Goal: Task Accomplishment & Management: Use online tool/utility

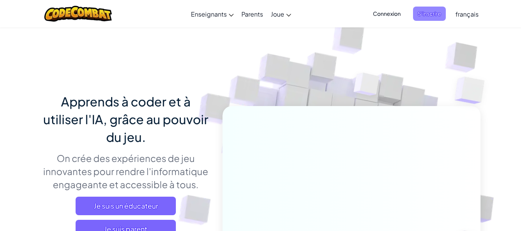
click at [432, 18] on span "S'inscrire" at bounding box center [429, 14] width 33 height 14
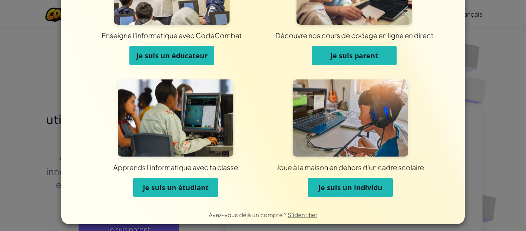
scroll to position [73, 0]
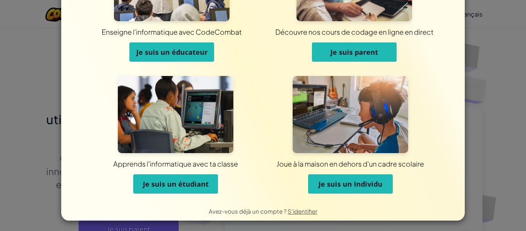
click at [186, 183] on span "Je suis un étudiant" at bounding box center [176, 183] width 66 height 9
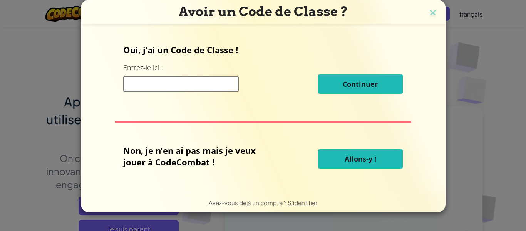
scroll to position [0, 0]
click at [217, 86] on input at bounding box center [181, 83] width 116 height 15
type input "BestApplePlace"
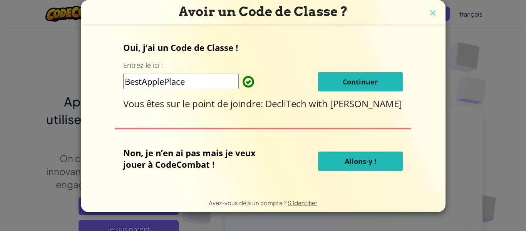
click at [329, 86] on button "Continuer" at bounding box center [360, 81] width 85 height 19
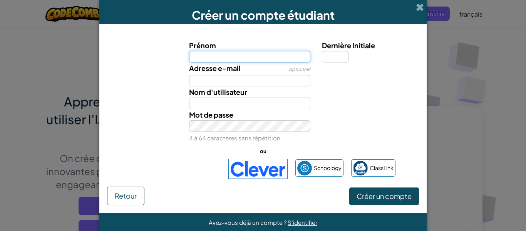
click at [271, 59] on input "Prénom" at bounding box center [250, 57] width 122 height 12
type input "adem abidi"
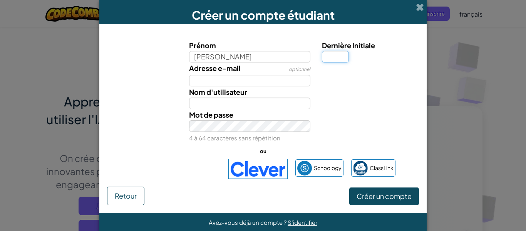
type input "Adem abidi"
click at [342, 58] on input "Dernière Initiale" at bounding box center [335, 57] width 27 height 12
type input "1"
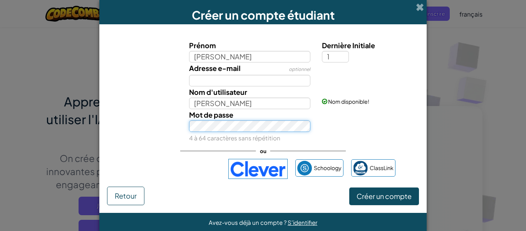
type input "Adem abidi1"
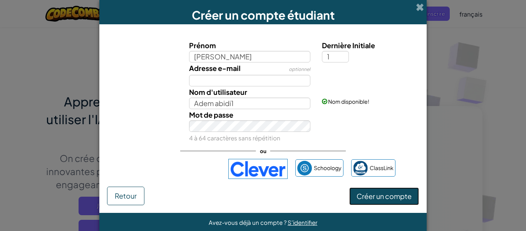
click at [376, 197] on span "Créer un compte" at bounding box center [384, 196] width 55 height 9
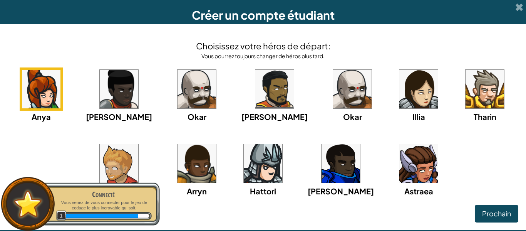
click at [333, 92] on img at bounding box center [352, 89] width 39 height 39
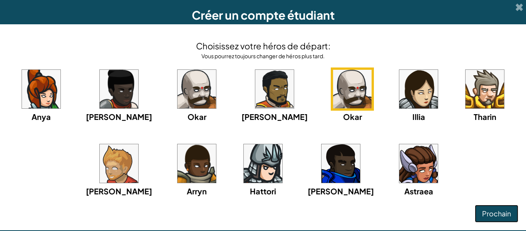
click at [500, 210] on span "Prochain" at bounding box center [497, 213] width 29 height 9
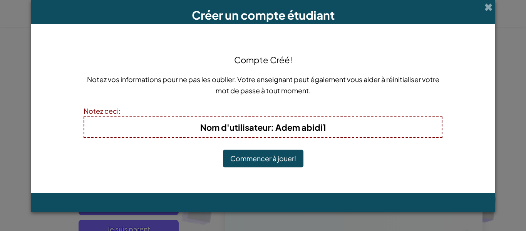
click at [274, 159] on button "Commencer à jouer!" at bounding box center [263, 159] width 81 height 18
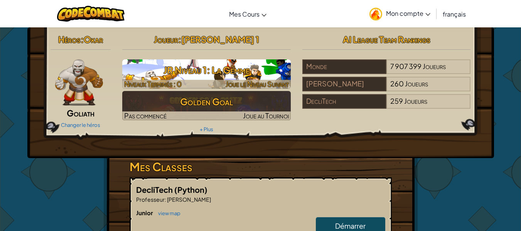
click at [212, 66] on h3 "JR Niveau 1: La Gemme" at bounding box center [206, 69] width 168 height 17
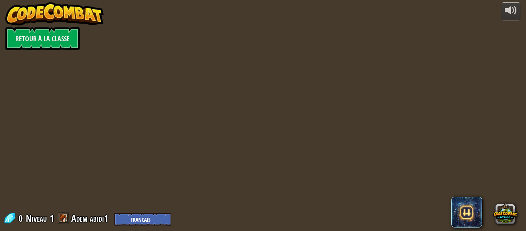
select select "fr"
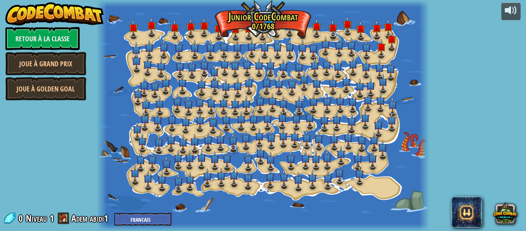
select select "fr"
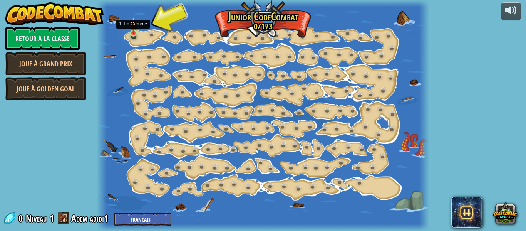
click at [136, 33] on img at bounding box center [133, 25] width 7 height 17
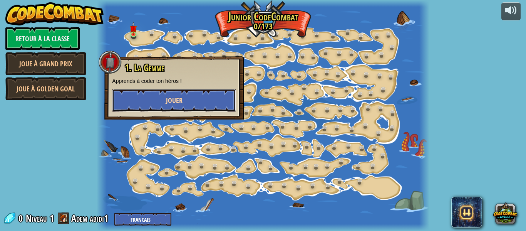
click at [183, 98] on button "Jouer" at bounding box center [174, 100] width 124 height 23
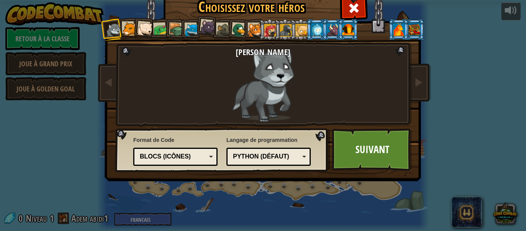
click at [203, 35] on li at bounding box center [206, 26] width 23 height 23
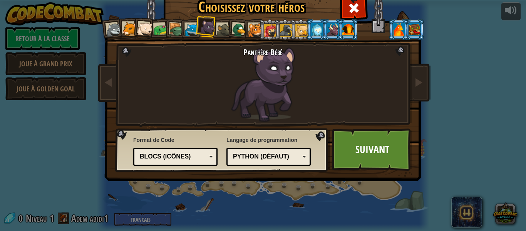
click at [275, 29] on li at bounding box center [285, 29] width 21 height 21
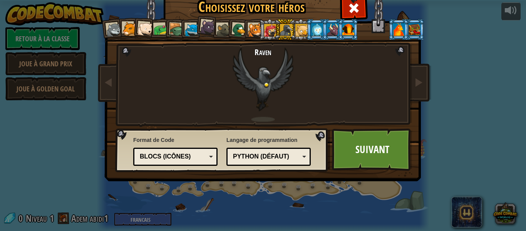
click at [316, 25] on div at bounding box center [317, 29] width 12 height 12
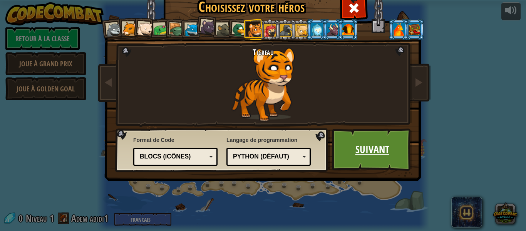
scroll to position [23, 0]
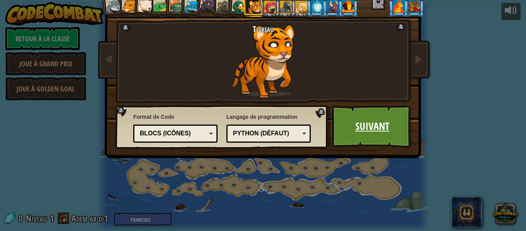
click at [363, 129] on link "Suivant" at bounding box center [372, 126] width 81 height 42
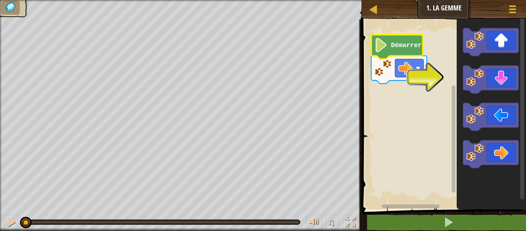
click at [392, 43] on text "Démarrer" at bounding box center [406, 45] width 30 height 7
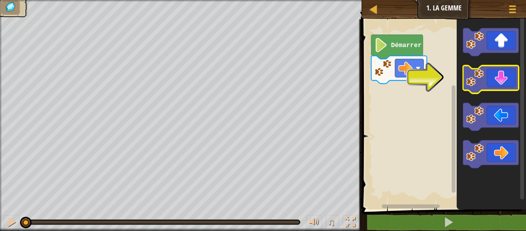
click at [481, 75] on image "Espace de travail de Blocky" at bounding box center [474, 77] width 17 height 17
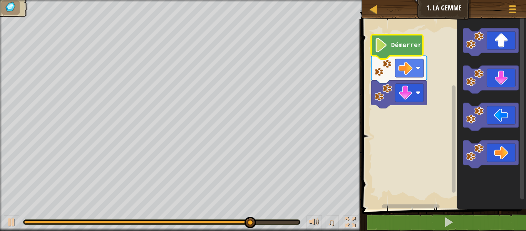
click at [401, 42] on text "Démarrer" at bounding box center [406, 45] width 30 height 7
click at [383, 51] on image "Espace de travail de Blocky" at bounding box center [381, 45] width 13 height 14
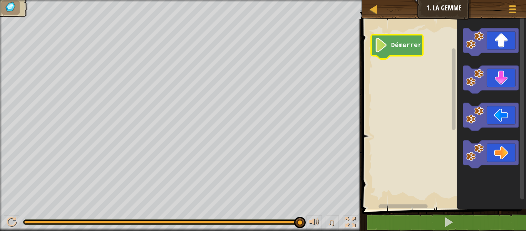
click at [388, 47] on image "Espace de travail de Blocky" at bounding box center [381, 45] width 13 height 14
click at [372, 7] on div at bounding box center [374, 9] width 10 height 10
select select "fr"
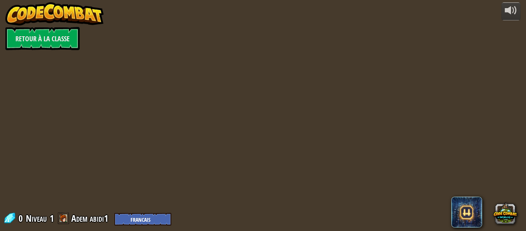
select select "fr"
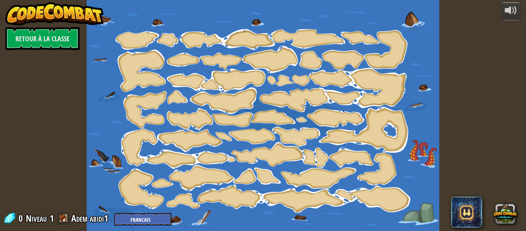
select select "fr"
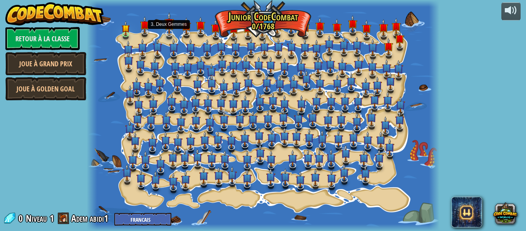
select select "fr"
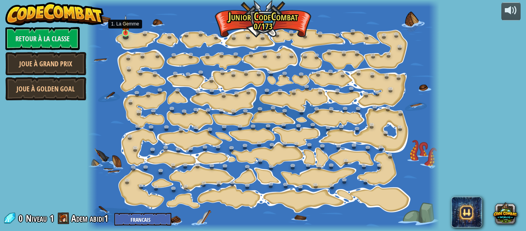
click at [124, 32] on img at bounding box center [126, 24] width 8 height 18
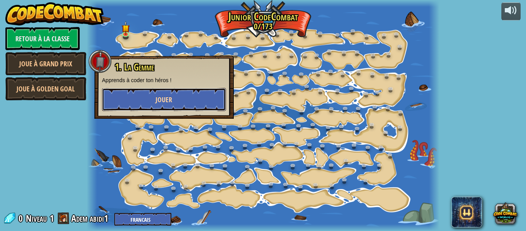
click at [133, 99] on button "Jouer" at bounding box center [164, 99] width 124 height 23
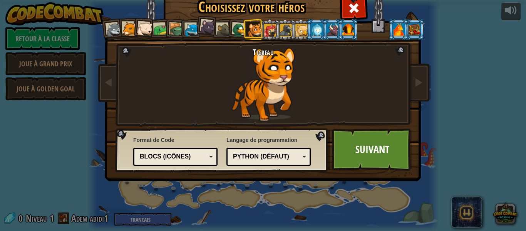
click at [395, 26] on div at bounding box center [399, 29] width 12 height 12
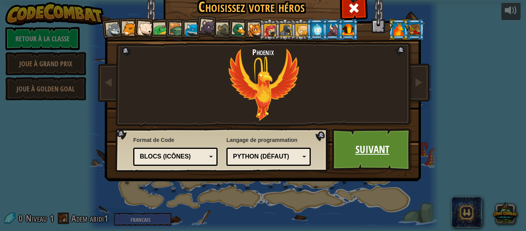
click at [351, 151] on link "Suivant" at bounding box center [372, 149] width 81 height 42
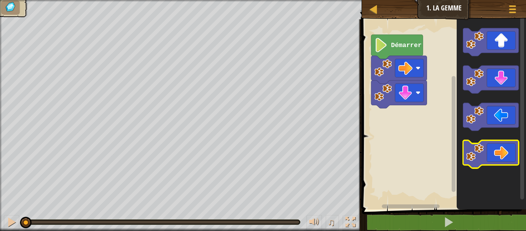
click at [467, 162] on icon "Espace de travail de Blocky" at bounding box center [490, 154] width 55 height 28
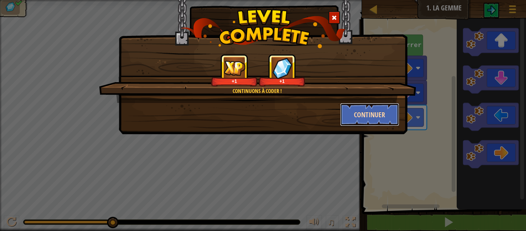
click at [377, 118] on button "Continuer" at bounding box center [370, 114] width 60 height 23
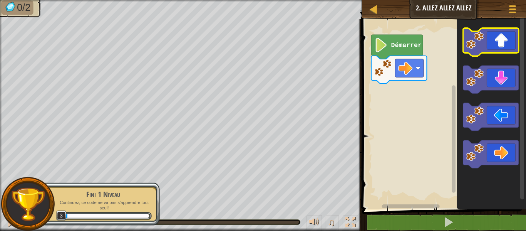
click at [480, 43] on image "Espace de travail de Blocky" at bounding box center [474, 40] width 17 height 17
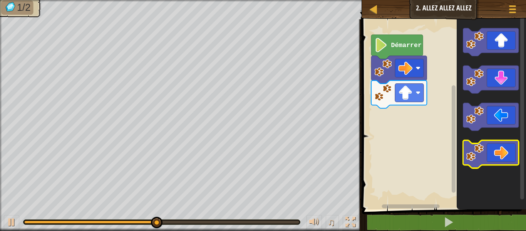
click at [486, 157] on icon "Espace de travail de Blocky" at bounding box center [490, 154] width 55 height 28
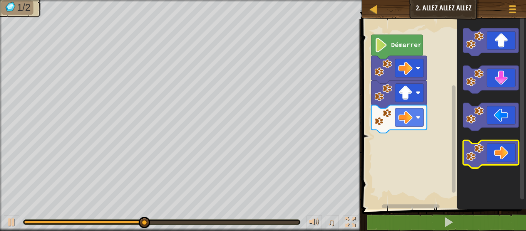
click at [471, 153] on image "Espace de travail de Blocky" at bounding box center [474, 152] width 17 height 17
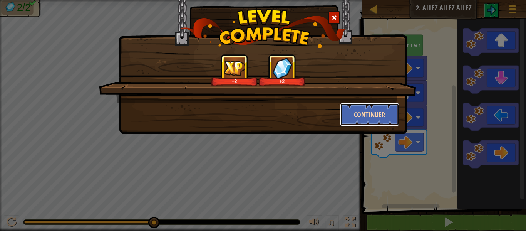
drag, startPoint x: 369, startPoint y: 123, endPoint x: 383, endPoint y: 113, distance: 17.1
click at [383, 113] on button "Continuer" at bounding box center [370, 114] width 60 height 23
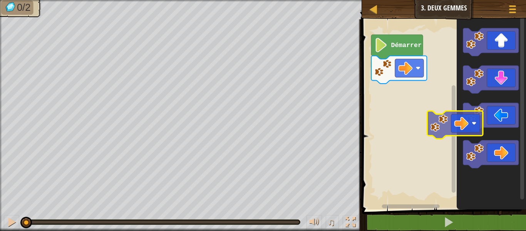
click at [436, 124] on div "Démarrer" at bounding box center [443, 112] width 166 height 194
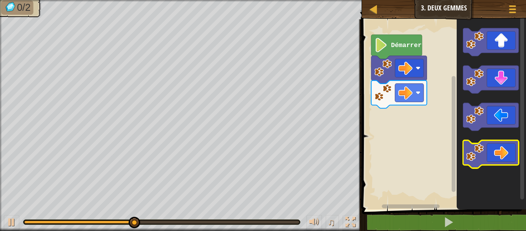
click at [485, 150] on icon "Espace de travail de Blocky" at bounding box center [490, 154] width 55 height 28
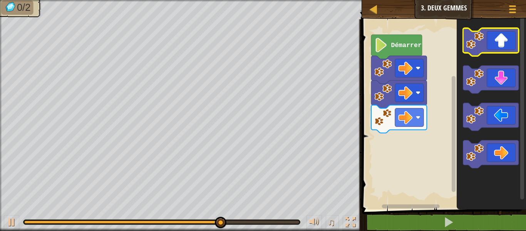
click at [477, 50] on icon "Espace de travail de Blocky" at bounding box center [490, 42] width 55 height 28
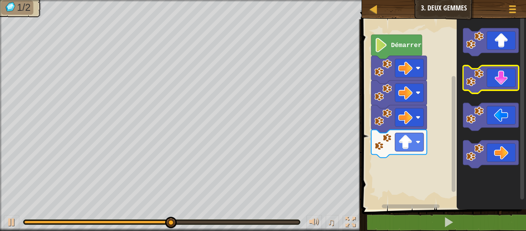
click at [472, 86] on image "Espace de travail de Blocky" at bounding box center [474, 77] width 17 height 17
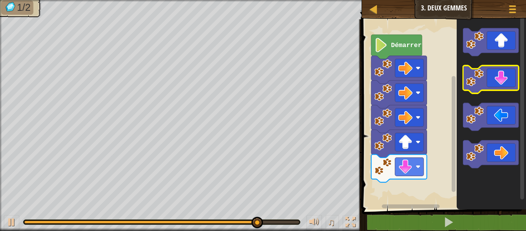
click at [471, 79] on image "Espace de travail de Blocky" at bounding box center [474, 77] width 17 height 17
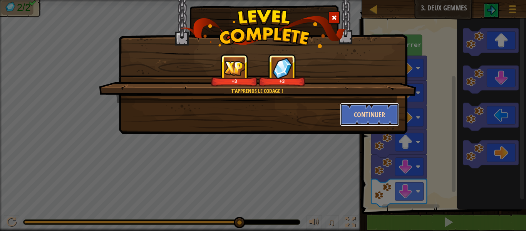
click at [371, 117] on button "Continuer" at bounding box center [370, 114] width 60 height 23
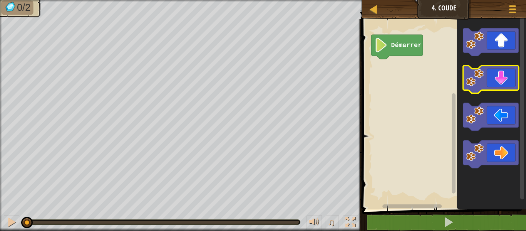
click at [504, 86] on icon "Espace de travail de Blocky" at bounding box center [490, 80] width 55 height 28
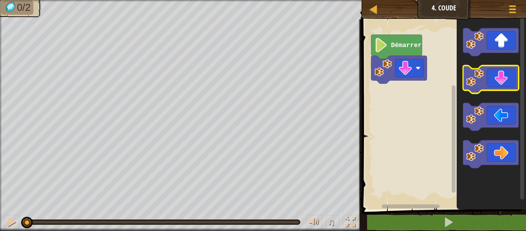
click at [504, 86] on icon "Espace de travail de Blocky" at bounding box center [490, 80] width 55 height 28
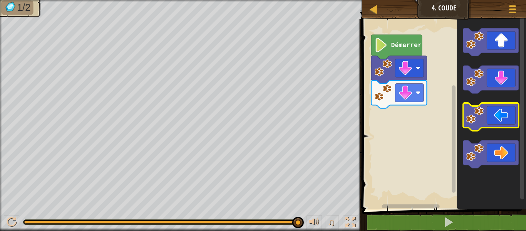
click at [475, 119] on image "Espace de travail de Blocky" at bounding box center [474, 114] width 17 height 17
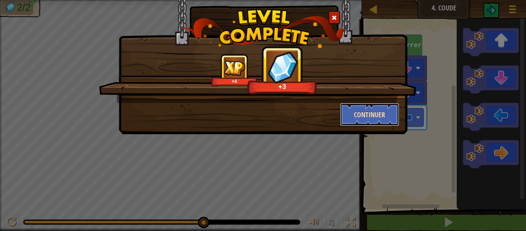
click at [371, 115] on button "Continuer" at bounding box center [370, 114] width 60 height 23
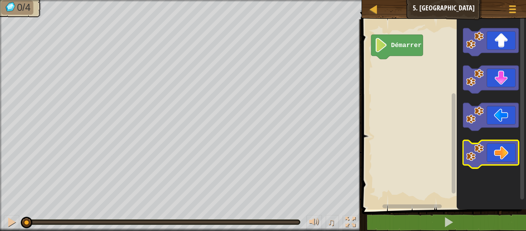
click at [477, 155] on image "Espace de travail de Blocky" at bounding box center [474, 152] width 17 height 17
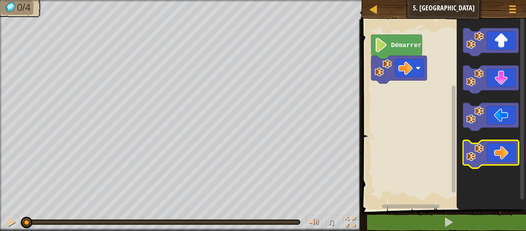
click at [477, 154] on image "Espace de travail de Blocky" at bounding box center [474, 152] width 17 height 17
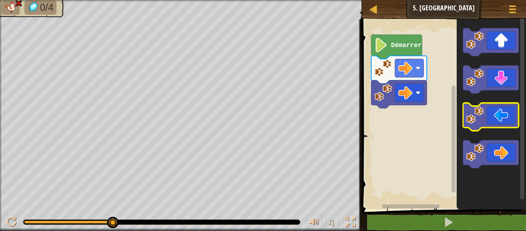
click at [476, 116] on image "Espace de travail de Blocky" at bounding box center [474, 114] width 17 height 17
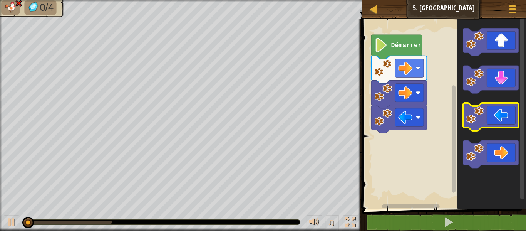
click at [475, 115] on image "Espace de travail de Blocky" at bounding box center [474, 114] width 17 height 17
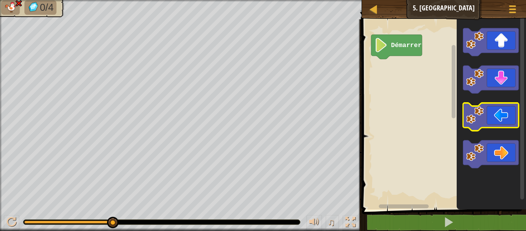
click at [474, 124] on icon "Espace de travail de Blocky" at bounding box center [490, 117] width 55 height 28
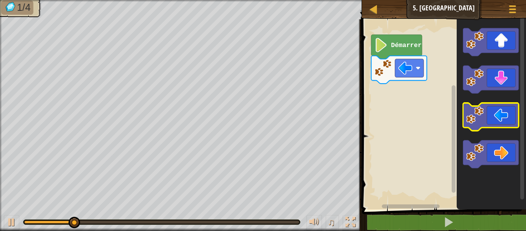
click at [474, 124] on icon "Espace de travail de Blocky" at bounding box center [490, 117] width 55 height 28
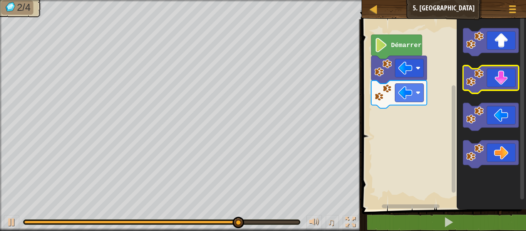
click at [486, 86] on icon "Espace de travail de Blocky" at bounding box center [490, 80] width 55 height 28
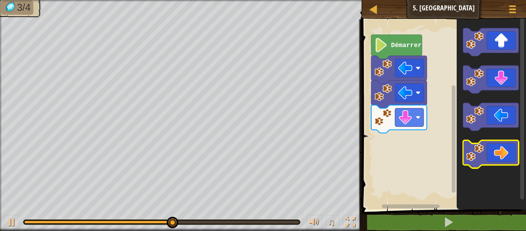
click at [489, 148] on icon "Espace de travail de Blocky" at bounding box center [490, 154] width 55 height 28
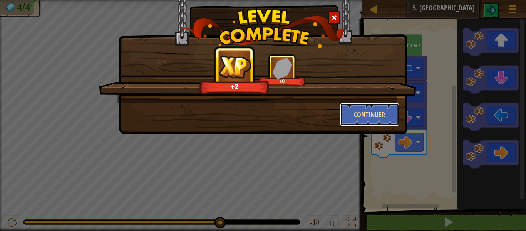
click at [360, 117] on button "Continuer" at bounding box center [370, 114] width 60 height 23
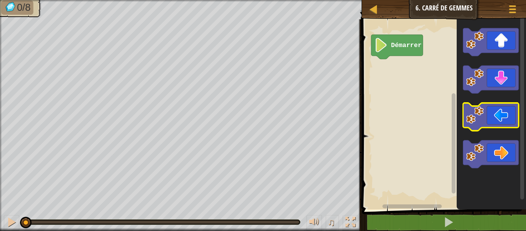
click at [484, 115] on icon "Espace de travail de Blocky" at bounding box center [490, 117] width 55 height 28
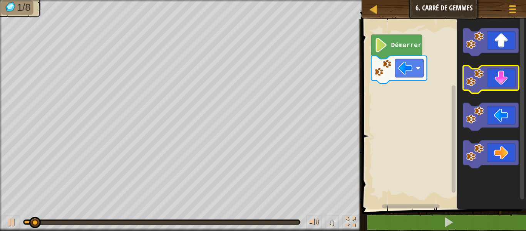
click at [478, 89] on icon "Espace de travail de Blocky" at bounding box center [490, 80] width 55 height 28
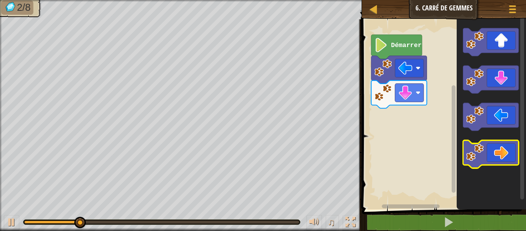
click at [487, 155] on icon "Espace de travail de Blocky" at bounding box center [490, 154] width 55 height 28
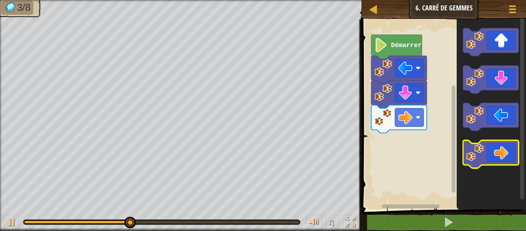
click at [493, 154] on icon "Espace de travail de Blocky" at bounding box center [490, 154] width 55 height 28
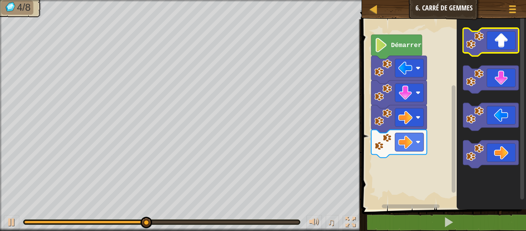
click at [473, 46] on image "Espace de travail de Blocky" at bounding box center [474, 40] width 17 height 17
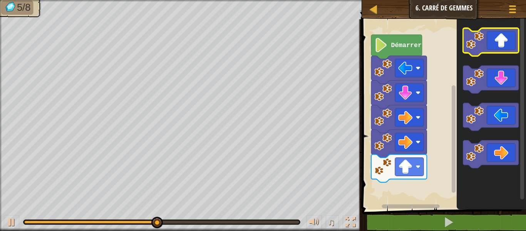
click at [472, 47] on image "Espace de travail de Blocky" at bounding box center [474, 40] width 17 height 17
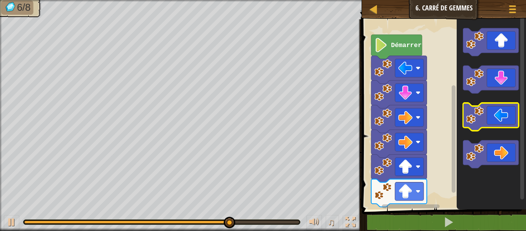
click at [468, 114] on image "Espace de travail de Blocky" at bounding box center [474, 114] width 17 height 17
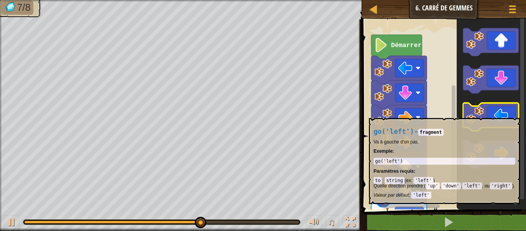
click at [467, 114] on image "Espace de travail de Blocky" at bounding box center [474, 114] width 17 height 17
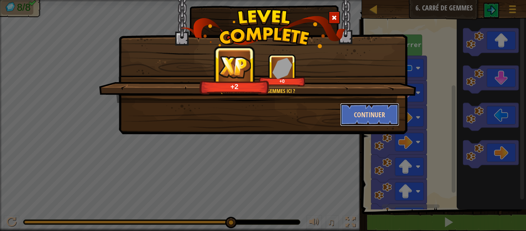
click at [360, 113] on button "Continuer" at bounding box center [370, 114] width 60 height 23
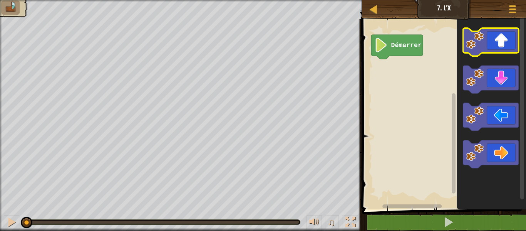
click at [474, 46] on image "Espace de travail de Blocky" at bounding box center [474, 40] width 17 height 17
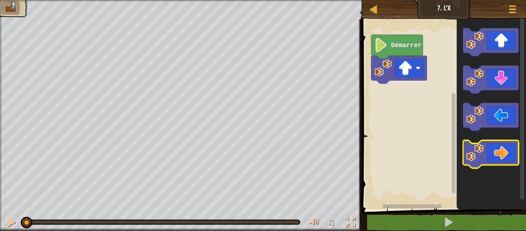
click at [479, 147] on image "Espace de travail de Blocky" at bounding box center [474, 152] width 17 height 17
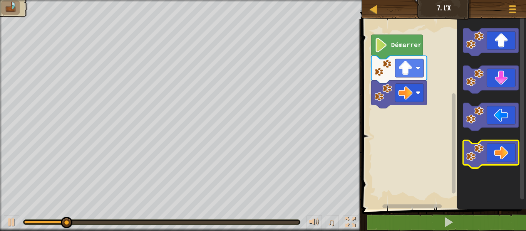
click at [476, 155] on image "Espace de travail de Blocky" at bounding box center [474, 152] width 17 height 17
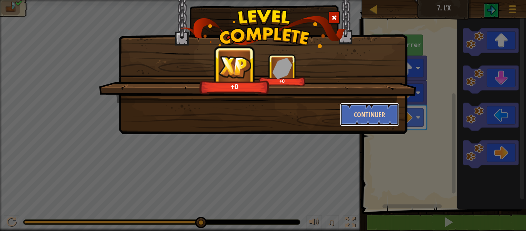
click at [373, 113] on button "Continuer" at bounding box center [370, 114] width 60 height 23
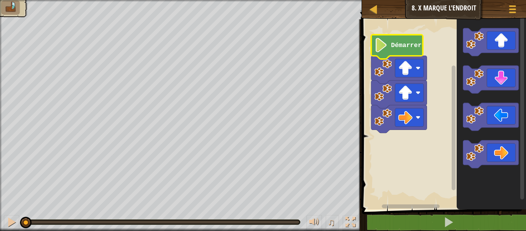
click at [378, 47] on image "Espace de travail de Blocky" at bounding box center [381, 45] width 13 height 14
click at [379, 47] on image "Espace de travail de Blocky" at bounding box center [381, 45] width 13 height 14
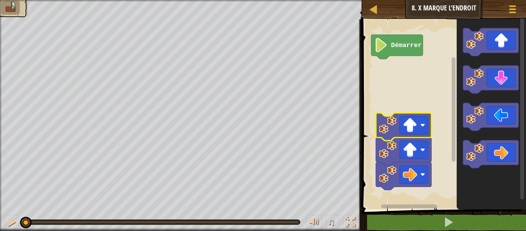
click at [410, 126] on image "Espace de travail de Blocky" at bounding box center [410, 125] width 14 height 14
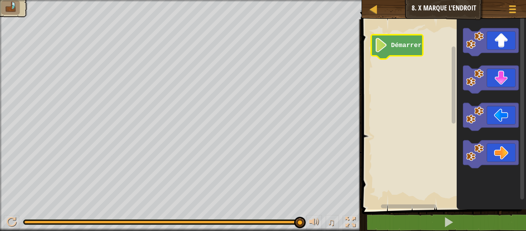
click at [397, 45] on text "Démarrer" at bounding box center [406, 45] width 30 height 7
click at [390, 49] on icon "Espace de travail de Blocky" at bounding box center [398, 47] width 52 height 24
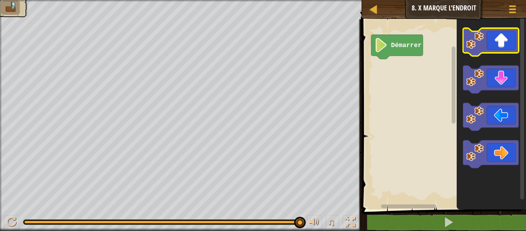
click at [491, 39] on icon "Espace de travail de Blocky" at bounding box center [490, 42] width 55 height 28
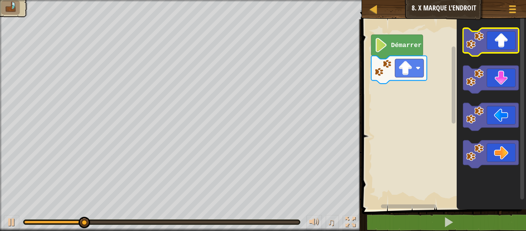
click at [490, 38] on icon "Espace de travail de Blocky" at bounding box center [490, 42] width 55 height 28
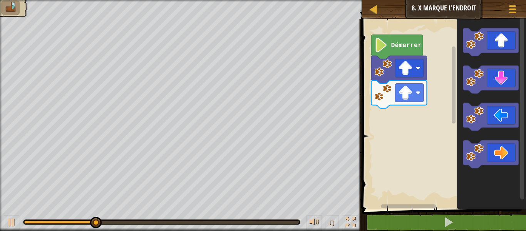
click at [479, 170] on icon "Espace de travail de Blocky" at bounding box center [491, 112] width 69 height 194
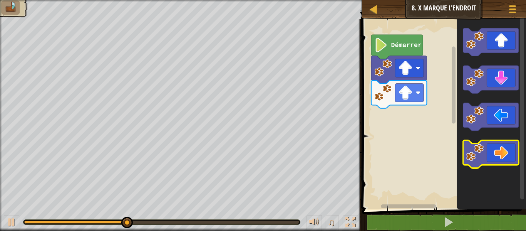
click at [479, 165] on icon "Espace de travail de Blocky" at bounding box center [490, 154] width 55 height 28
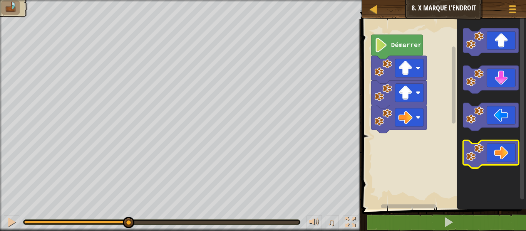
click at [479, 165] on icon "Espace de travail de Blocky" at bounding box center [490, 154] width 55 height 28
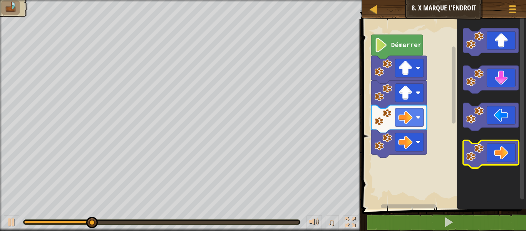
click at [479, 165] on icon "Espace de travail de Blocky" at bounding box center [490, 154] width 55 height 28
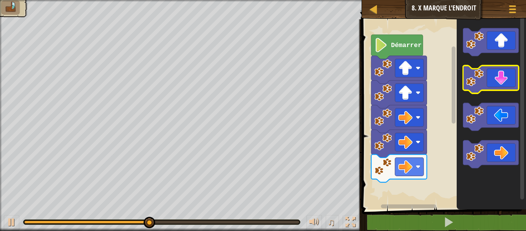
click at [486, 86] on icon "Espace de travail de Blocky" at bounding box center [490, 80] width 55 height 28
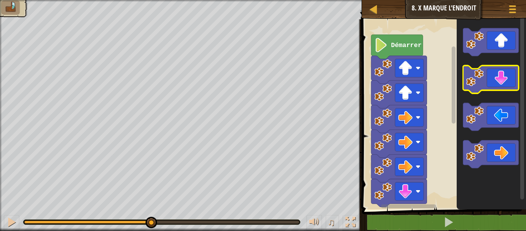
click at [486, 86] on icon "Espace de travail de Blocky" at bounding box center [490, 80] width 55 height 28
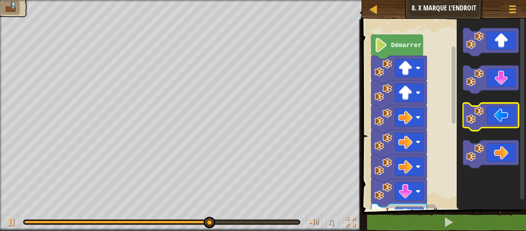
click at [480, 110] on image "Espace de travail de Blocky" at bounding box center [474, 114] width 17 height 17
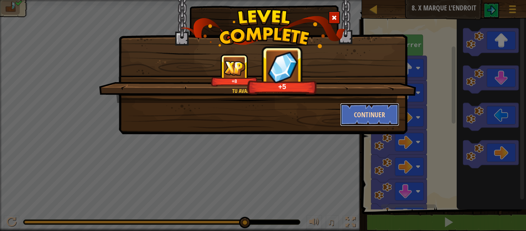
click at [382, 111] on button "Continuer" at bounding box center [370, 114] width 60 height 23
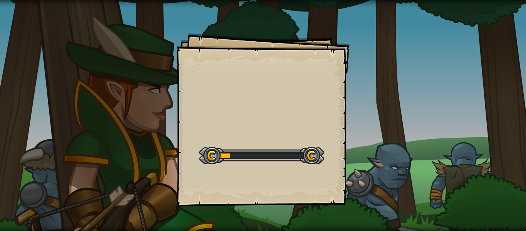
click at [392, 86] on div "Goals Start Level Erreur de chargement du serveur Vous avez besoin d'un abonnem…" at bounding box center [263, 115] width 526 height 231
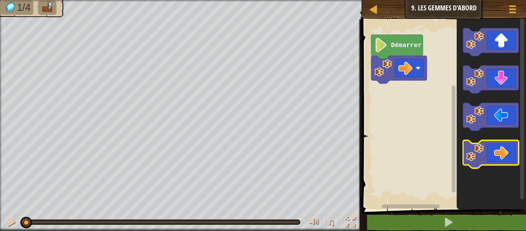
click at [479, 155] on image "Espace de travail de Blocky" at bounding box center [474, 152] width 17 height 17
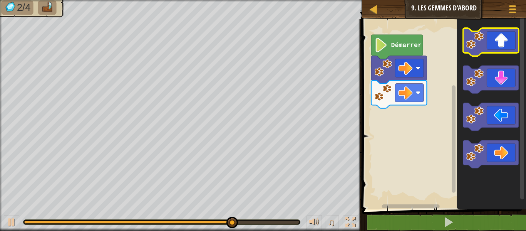
click at [477, 43] on image "Espace de travail de Blocky" at bounding box center [474, 40] width 17 height 17
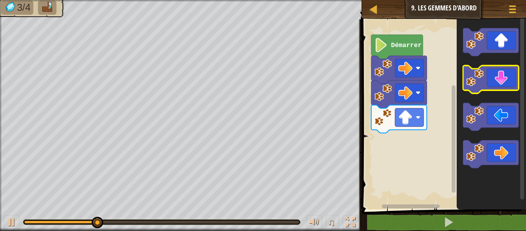
click at [473, 80] on image "Espace de travail de Blocky" at bounding box center [474, 77] width 17 height 17
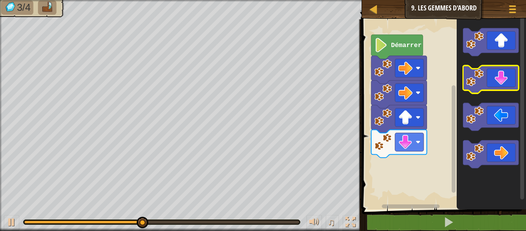
click at [472, 80] on image "Espace de travail de Blocky" at bounding box center [474, 77] width 17 height 17
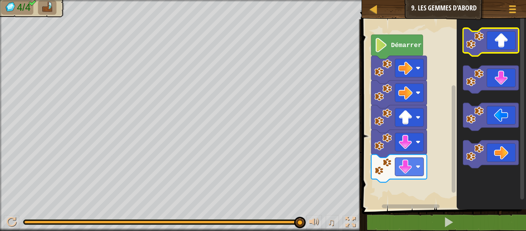
click at [488, 50] on icon "Espace de travail de Blocky" at bounding box center [490, 42] width 55 height 28
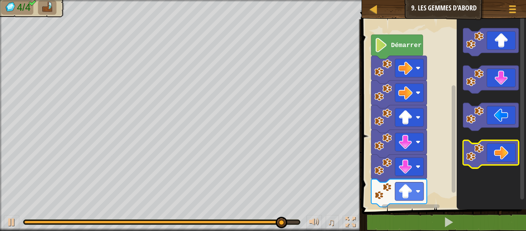
click at [486, 149] on icon "Espace de travail de Blocky" at bounding box center [490, 154] width 55 height 28
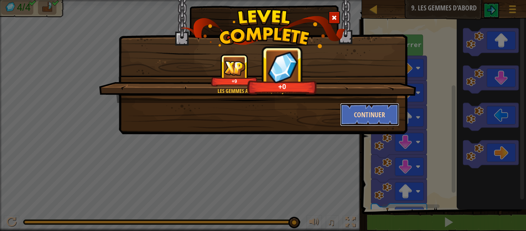
click at [374, 112] on button "Continuer" at bounding box center [370, 114] width 60 height 23
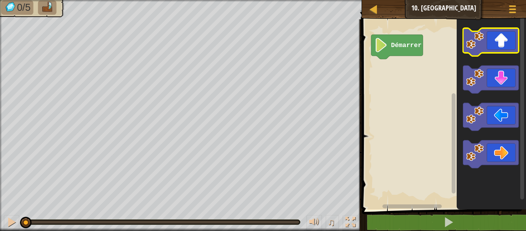
click at [483, 37] on image "Espace de travail de Blocky" at bounding box center [474, 40] width 17 height 17
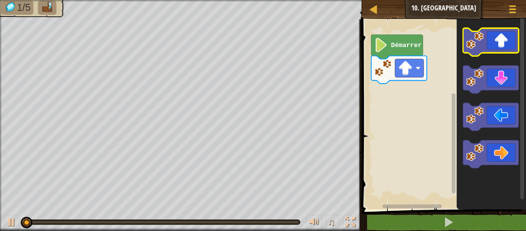
click at [483, 37] on image "Espace de travail de Blocky" at bounding box center [474, 40] width 17 height 17
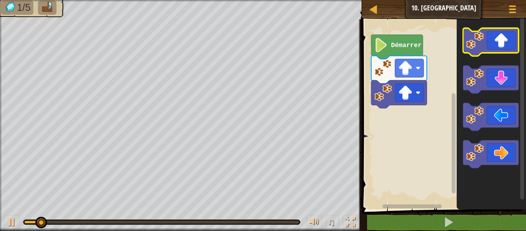
click at [485, 34] on icon "Espace de travail de Blocky" at bounding box center [490, 42] width 55 height 28
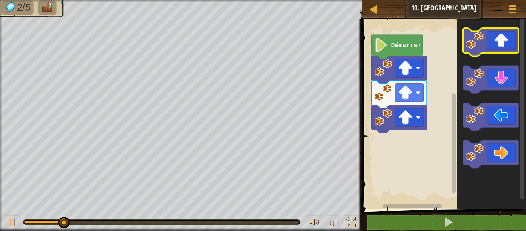
click at [484, 32] on image "Espace de travail de Blocky" at bounding box center [474, 40] width 17 height 17
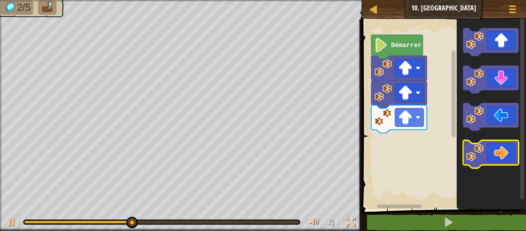
click at [464, 149] on icon "Espace de travail de Blocky" at bounding box center [490, 154] width 55 height 28
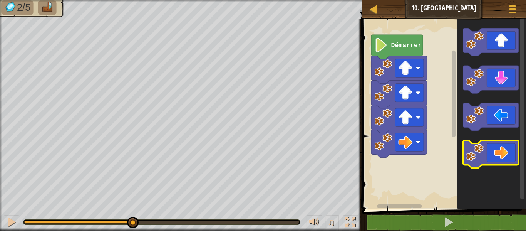
click at [466, 145] on icon "Espace de travail de Blocky" at bounding box center [490, 154] width 55 height 28
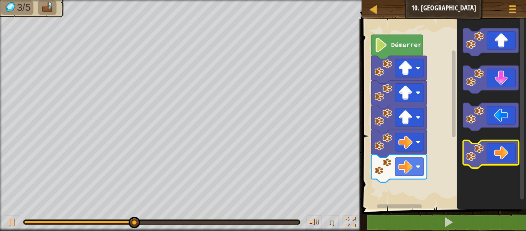
click at [484, 158] on icon "Espace de travail de Blocky" at bounding box center [490, 154] width 55 height 28
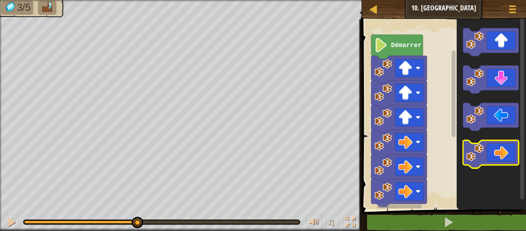
click at [484, 153] on icon "Espace de travail de Blocky" at bounding box center [490, 154] width 55 height 28
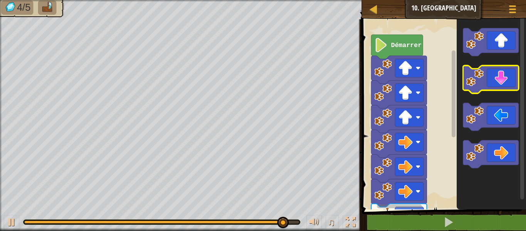
click at [485, 81] on icon "Espace de travail de Blocky" at bounding box center [490, 80] width 55 height 28
click at [486, 81] on icon "Espace de travail de Blocky" at bounding box center [490, 80] width 55 height 28
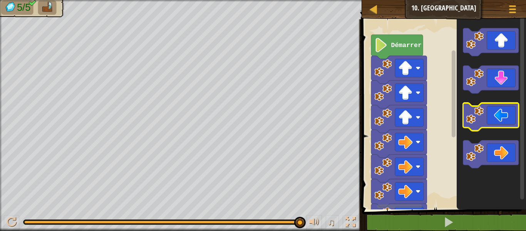
click at [467, 114] on image "Espace de travail de Blocky" at bounding box center [474, 114] width 17 height 17
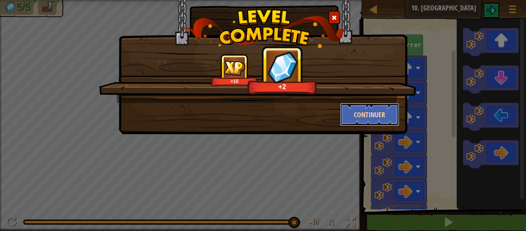
click at [368, 116] on button "Continuer" at bounding box center [370, 114] width 60 height 23
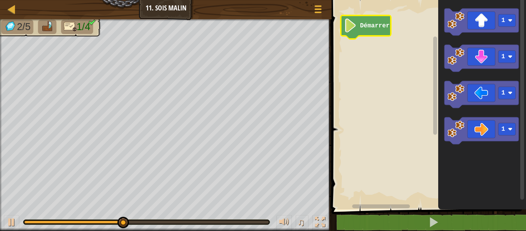
click at [355, 28] on image "Espace de travail de Blocky" at bounding box center [350, 25] width 13 height 14
click at [363, 29] on text "Démarrer" at bounding box center [375, 25] width 30 height 7
click at [361, 29] on text "Démarrer" at bounding box center [375, 25] width 30 height 7
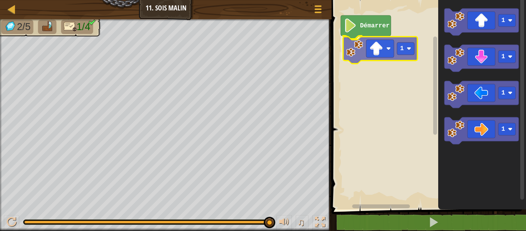
click at [371, 47] on div "Démarrer 1 1 1 1 1 1" at bounding box center [428, 102] width 197 height 213
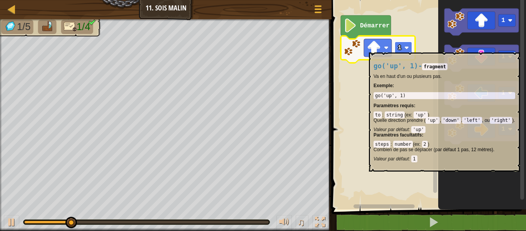
click at [407, 49] on image "Espace de travail de Blocky" at bounding box center [407, 47] width 5 height 5
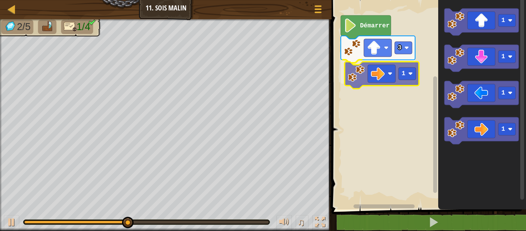
click at [340, 82] on div "Démarrer 3 1 1 1 1 1 1" at bounding box center [428, 102] width 197 height 213
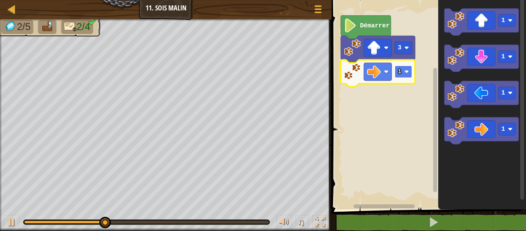
click at [403, 77] on rect "Espace de travail de Blocky" at bounding box center [403, 72] width 17 height 12
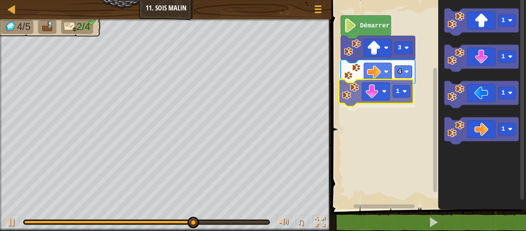
click at [356, 90] on div "Démarrer 3 4 1 1 1 1 1 1" at bounding box center [428, 102] width 197 height 213
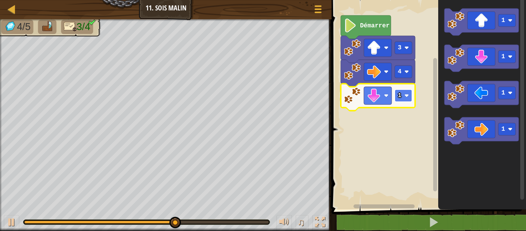
click at [398, 97] on text "1" at bounding box center [400, 95] width 4 height 7
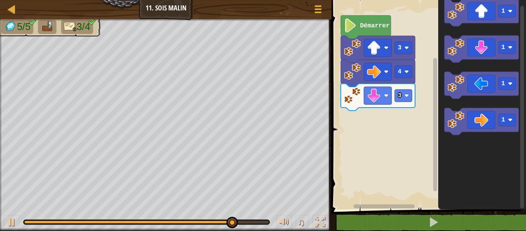
click at [467, 104] on icon "1 1 1 1" at bounding box center [483, 102] width 88 height 213
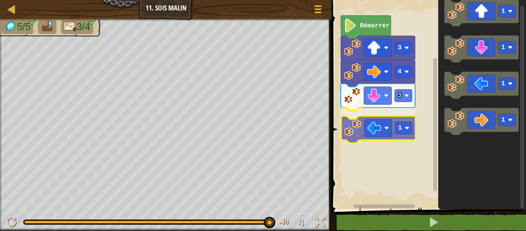
click at [365, 131] on div "Démarrer 3 4 3 1 1 1 1 1 1" at bounding box center [428, 102] width 197 height 213
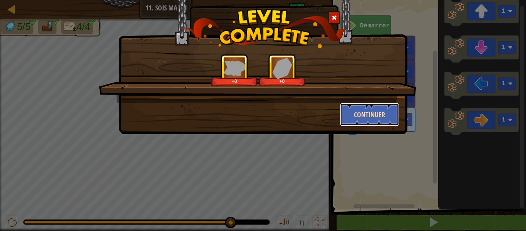
click at [378, 112] on button "Continuer" at bounding box center [370, 114] width 60 height 23
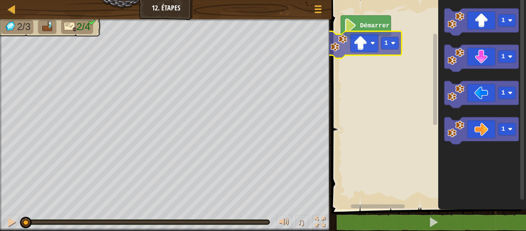
click at [330, 44] on div "Démarrer 1 1 1 1 1 1" at bounding box center [428, 102] width 197 height 213
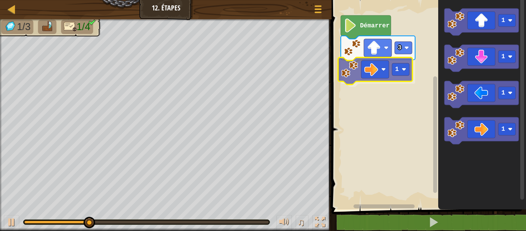
click at [376, 67] on div "Démarrer 3 1 1 1 1 1 1" at bounding box center [428, 102] width 197 height 213
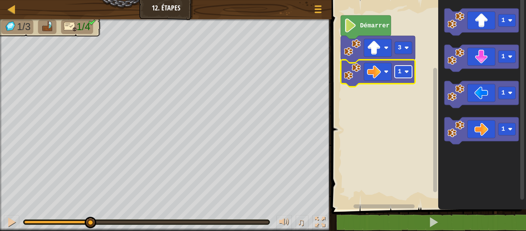
click at [405, 72] on image "Espace de travail de Blocky" at bounding box center [407, 71] width 5 height 5
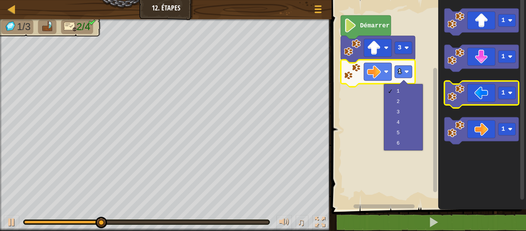
drag, startPoint x: 400, startPoint y: 121, endPoint x: 479, endPoint y: 93, distance: 83.5
click at [474, 0] on body "Carte Junior 12. Étapes Menu du jeu 1 ההההההההההההההההההההההההההההההההההההההההה…" at bounding box center [263, 0] width 526 height 0
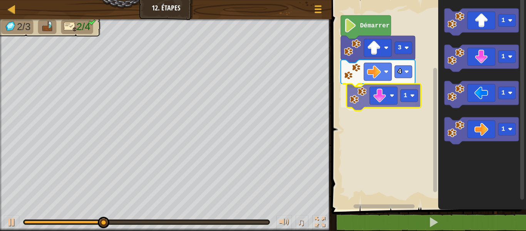
click at [370, 98] on div "Démarrer 3 4 1 1 1 1 1 1" at bounding box center [428, 102] width 197 height 213
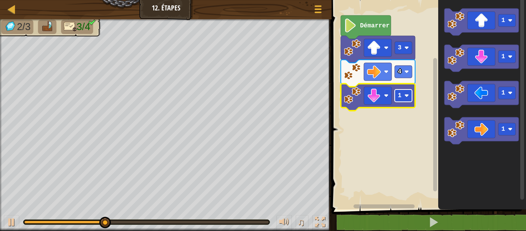
click at [400, 92] on text "1" at bounding box center [400, 95] width 4 height 7
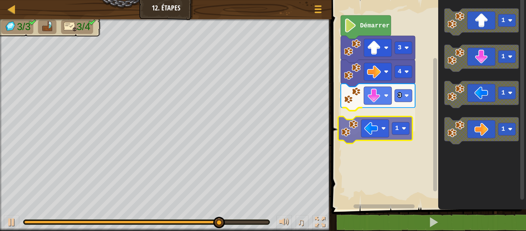
click at [355, 127] on div "Démarrer 3 4 3 1 1 1 1 1 1" at bounding box center [428, 102] width 197 height 213
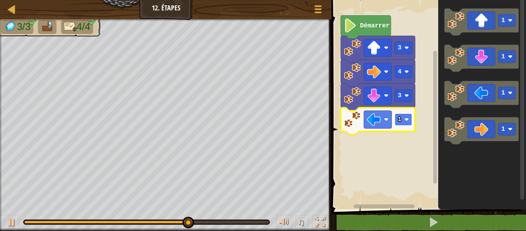
click at [403, 125] on rect "Espace de travail de Blocky" at bounding box center [403, 119] width 17 height 12
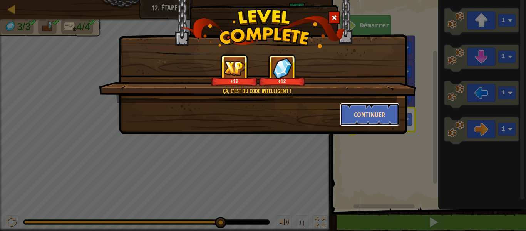
click at [368, 109] on button "Continuer" at bounding box center [370, 114] width 60 height 23
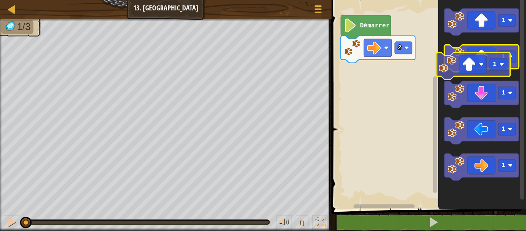
click at [468, 63] on icon "Espace de travail de Blocky" at bounding box center [482, 58] width 74 height 27
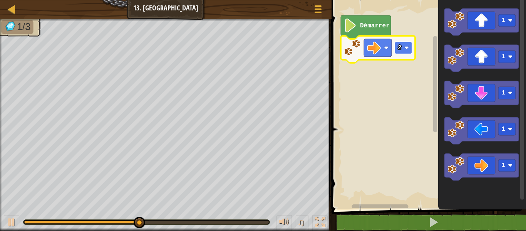
click at [402, 51] on rect "Espace de travail de Blocky" at bounding box center [403, 48] width 17 height 12
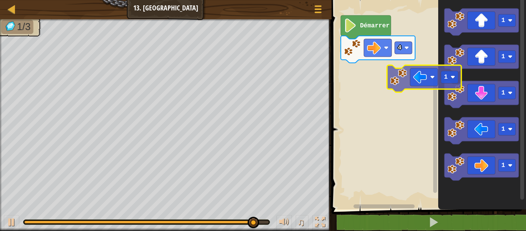
click at [392, 69] on div "Démarrer 4 1 1 1 1 1 1" at bounding box center [428, 102] width 197 height 213
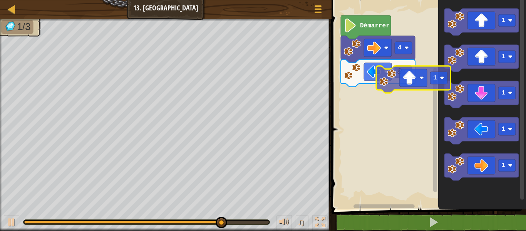
click at [385, 92] on div "Démarrer 4 2 1 1 1 1 1 1" at bounding box center [428, 102] width 197 height 213
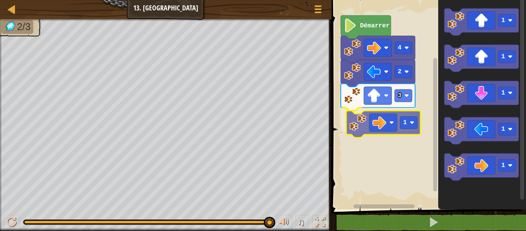
click at [364, 127] on div "Démarrer 4 2 3 1 1 1 1 1 1 1" at bounding box center [428, 102] width 197 height 213
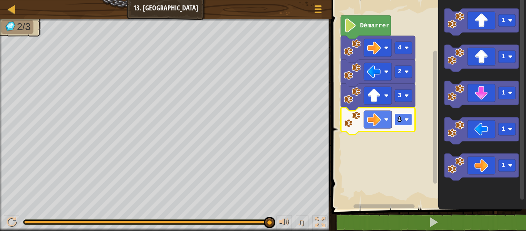
click at [401, 121] on text "1" at bounding box center [400, 119] width 4 height 7
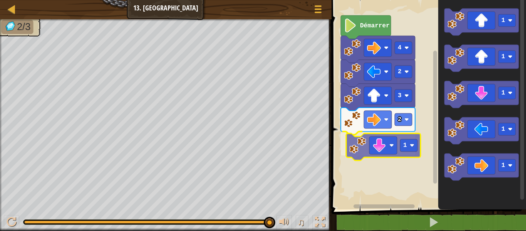
click at [366, 145] on div "Démarrer 4 2 3 2 1 1 1 1 1 1 1" at bounding box center [428, 102] width 197 height 213
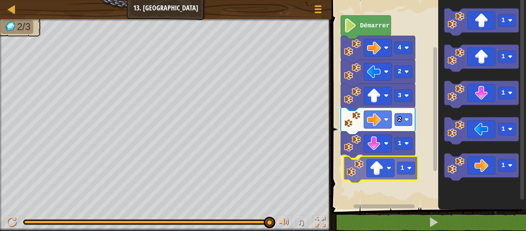
click at [366, 175] on div "Démarrer 4 2 3 2 1 1 1 1 1 1 1 1" at bounding box center [428, 102] width 197 height 213
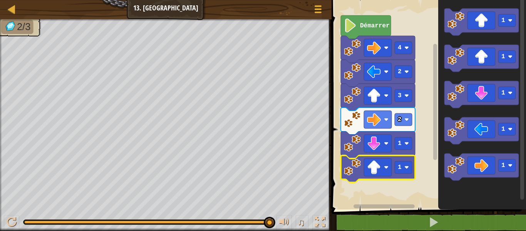
click at [359, 22] on icon "Espace de travail de Blocky" at bounding box center [366, 27] width 50 height 24
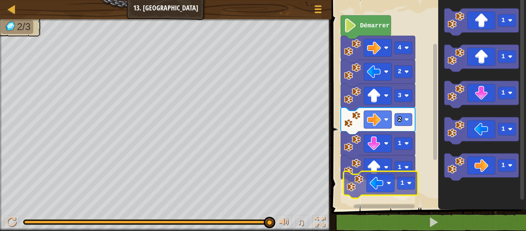
click at [357, 188] on div "Démarrer 4 2 3 2 1 1 1 1 1 1 1 1 1" at bounding box center [428, 102] width 197 height 213
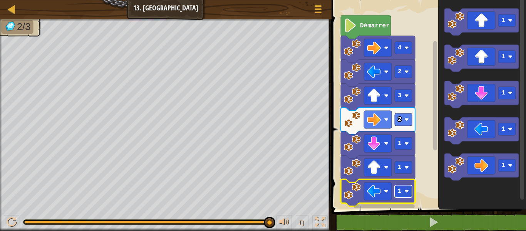
click at [401, 190] on text "1" at bounding box center [400, 191] width 4 height 7
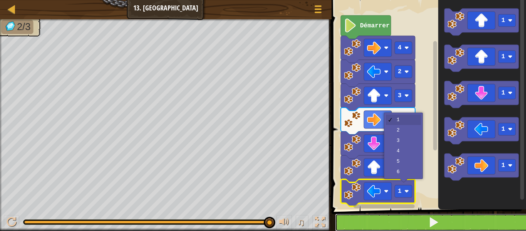
click at [358, 220] on button at bounding box center [433, 223] width 197 height 18
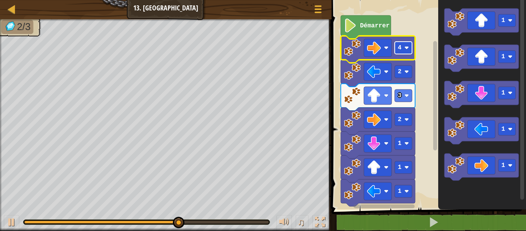
click at [407, 46] on image "Espace de travail de Blocky" at bounding box center [407, 47] width 5 height 5
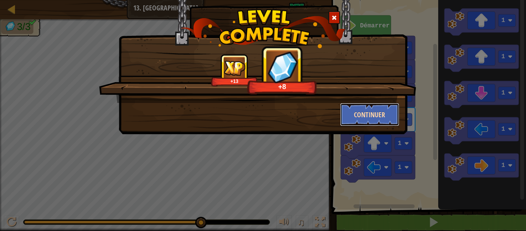
click at [354, 108] on button "Continuer" at bounding box center [370, 114] width 60 height 23
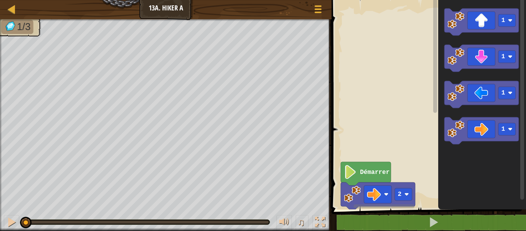
click at [438, 70] on rect "Espace de travail de Blocky" at bounding box center [436, 100] width 6 height 207
click at [364, 174] on text "Démarrer" at bounding box center [375, 172] width 30 height 7
click at [362, 51] on rect "Espace de travail de Blocky" at bounding box center [428, 102] width 197 height 213
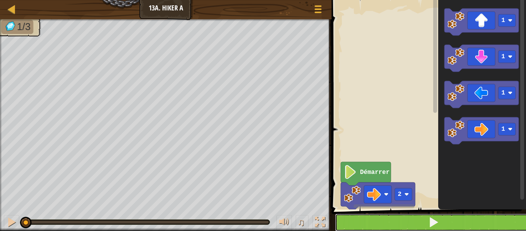
click at [404, 215] on button at bounding box center [433, 223] width 197 height 18
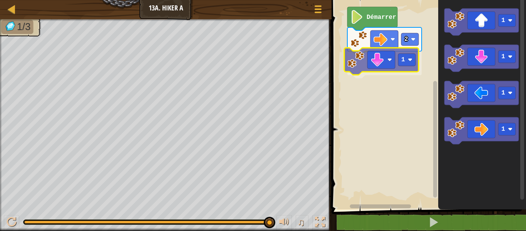
click at [353, 69] on div "Démarrer 2 1 1 1 1 1 1" at bounding box center [428, 102] width 197 height 213
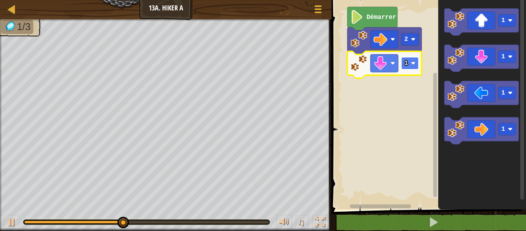
click at [413, 64] on image "Espace de travail de Blocky" at bounding box center [413, 63] width 5 height 5
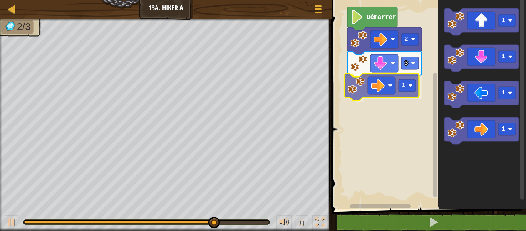
click at [363, 88] on div "Démarrer 2 3 1 1 1 1 1 1" at bounding box center [428, 102] width 197 height 213
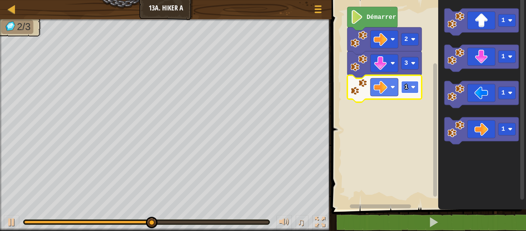
click at [412, 91] on rect "Espace de travail de Blocky" at bounding box center [410, 87] width 17 height 12
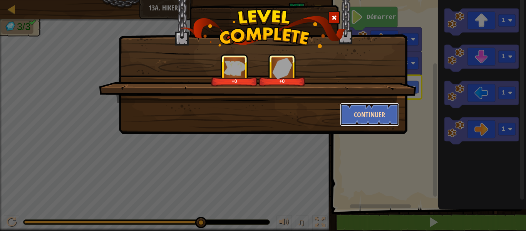
click at [367, 104] on button "Continuer" at bounding box center [370, 114] width 60 height 23
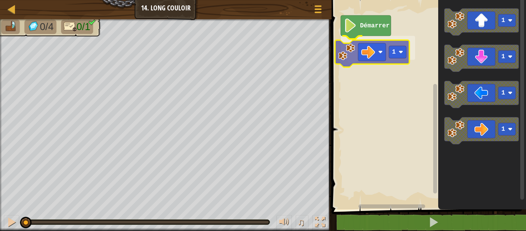
click at [358, 44] on div "Démarrer 1 1 1 1 1 1" at bounding box center [428, 102] width 197 height 213
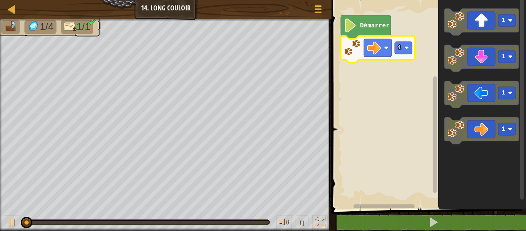
click at [398, 41] on icon "Espace de travail de Blocky" at bounding box center [378, 49] width 74 height 27
click at [407, 54] on rect "Espace de travail de Blocky" at bounding box center [403, 48] width 17 height 12
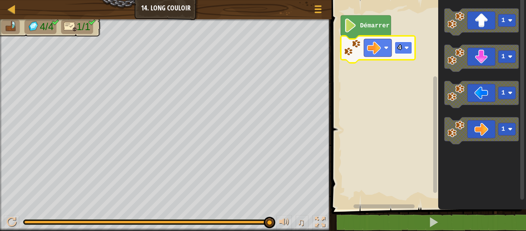
click at [404, 49] on rect "Espace de travail de Blocky" at bounding box center [403, 48] width 17 height 12
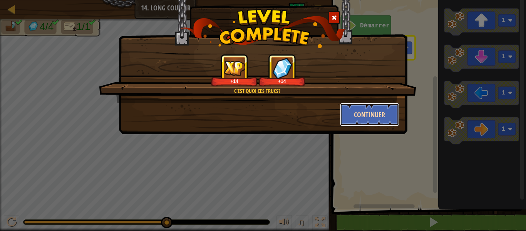
click at [355, 114] on button "Continuer" at bounding box center [370, 114] width 60 height 23
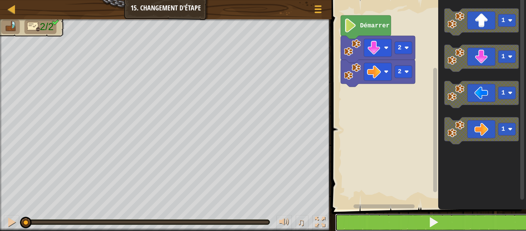
click at [367, 222] on button at bounding box center [433, 223] width 197 height 18
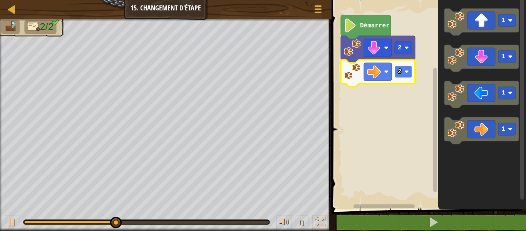
click at [409, 73] on image "Espace de travail de Blocky" at bounding box center [407, 71] width 5 height 5
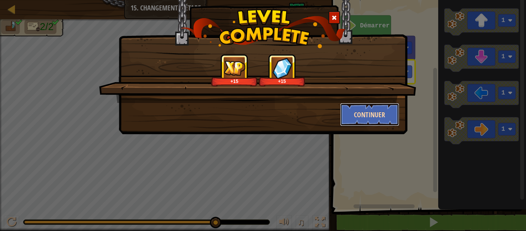
click at [363, 118] on button "Continuer" at bounding box center [370, 114] width 60 height 23
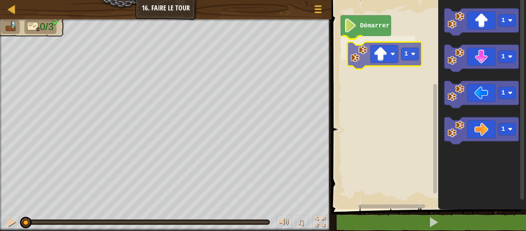
click at [348, 64] on div "Démarrer 1 1 1 1 1 1" at bounding box center [428, 102] width 197 height 213
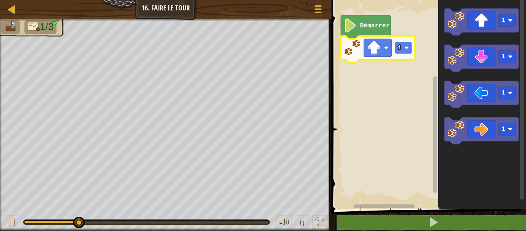
click at [408, 54] on rect "Espace de travail de Blocky" at bounding box center [403, 48] width 17 height 12
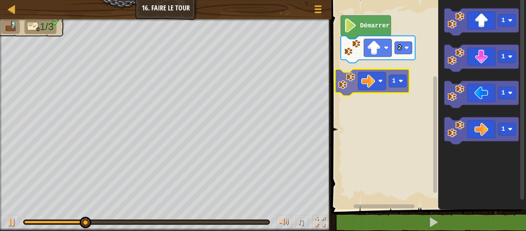
click at [365, 79] on div "Démarrer 2 1 1 1 1 1 1" at bounding box center [428, 102] width 197 height 213
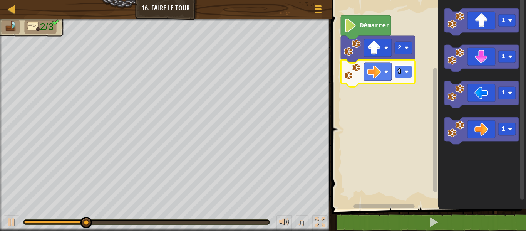
click at [408, 72] on image "Espace de travail de Blocky" at bounding box center [407, 71] width 5 height 5
click at [406, 72] on image "Espace de travail de Blocky" at bounding box center [407, 71] width 5 height 5
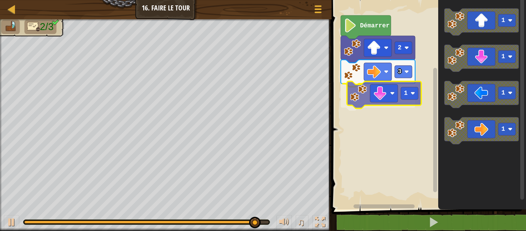
click at [366, 93] on div "Démarrer 2 3 1 1 1 1 1 1" at bounding box center [428, 102] width 197 height 213
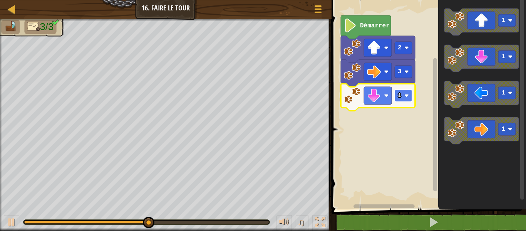
click at [406, 94] on image "Espace de travail de Blocky" at bounding box center [407, 95] width 5 height 5
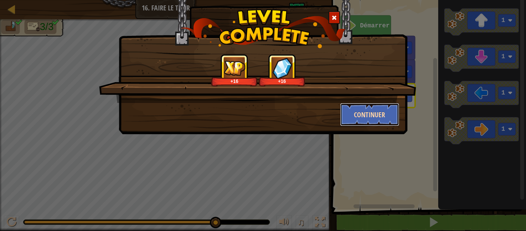
click at [367, 113] on button "Continuer" at bounding box center [370, 114] width 60 height 23
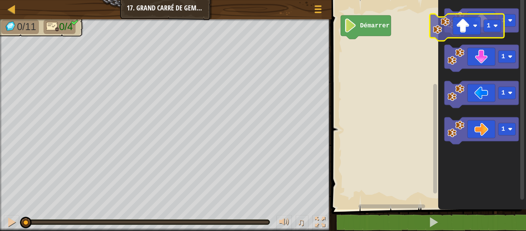
click at [430, 36] on div "Démarrer 1 1 1 1 1" at bounding box center [428, 102] width 197 height 213
click at [379, 49] on g "Démarrer" at bounding box center [428, 102] width 197 height 213
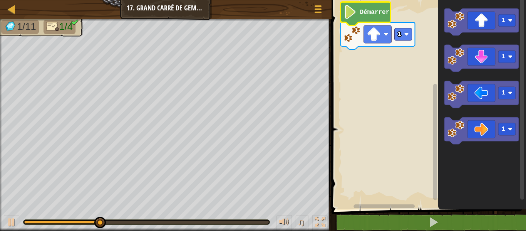
drag, startPoint x: 432, startPoint y: 151, endPoint x: 430, endPoint y: 135, distance: 16.0
click at [430, 135] on div "1 Démarrer 1 1 1 1" at bounding box center [428, 102] width 197 height 213
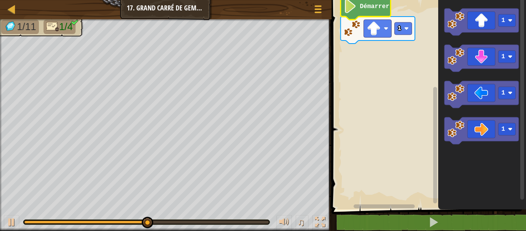
click at [435, 167] on rect "Espace de travail de Blocky" at bounding box center [436, 145] width 4 height 116
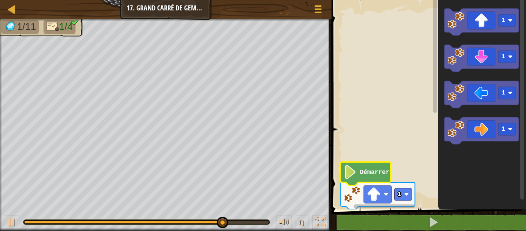
click at [436, 27] on g "Espace de travail de Blocky" at bounding box center [436, 100] width 6 height 207
click at [436, 190] on g "Espace de travail de Blocky" at bounding box center [436, 100] width 6 height 207
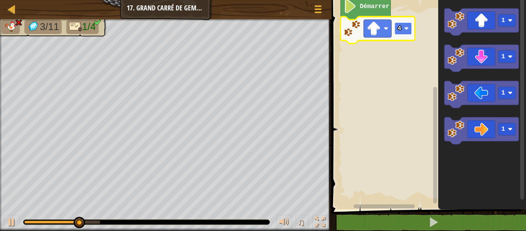
click at [402, 32] on rect "Espace de travail de Blocky" at bounding box center [403, 28] width 17 height 12
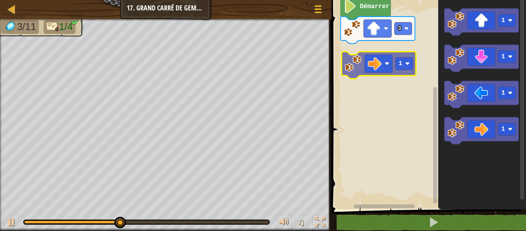
click at [362, 66] on div "Démarrer 3 1 1 1 1 1" at bounding box center [428, 102] width 197 height 213
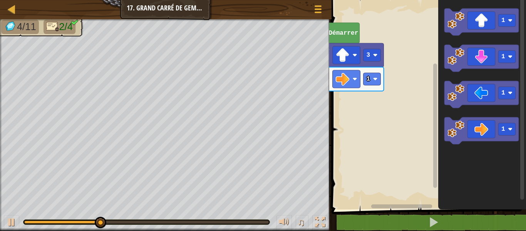
click at [433, 38] on icon "Espace de travail de Blocky" at bounding box center [436, 100] width 6 height 207
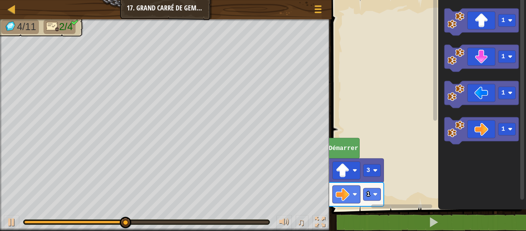
click at [434, 22] on g "Espace de travail de Blocky" at bounding box center [436, 100] width 6 height 207
click at [432, 195] on rect "Espace de travail de Blocky" at bounding box center [428, 102] width 197 height 213
click at [435, 195] on g "Espace de travail de Blocky" at bounding box center [436, 100] width 6 height 207
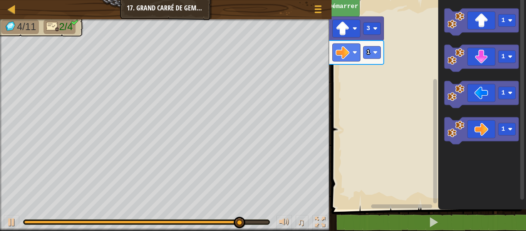
click at [353, 202] on rect "Espace de travail de Blocky" at bounding box center [428, 102] width 197 height 213
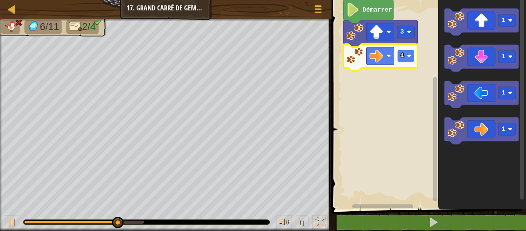
click at [407, 62] on rect "Espace de travail de Blocky" at bounding box center [406, 56] width 17 height 12
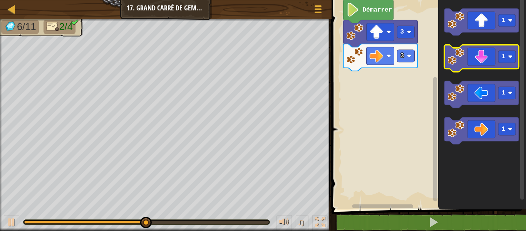
click at [474, 64] on icon "Espace de travail de Blocky" at bounding box center [482, 58] width 74 height 27
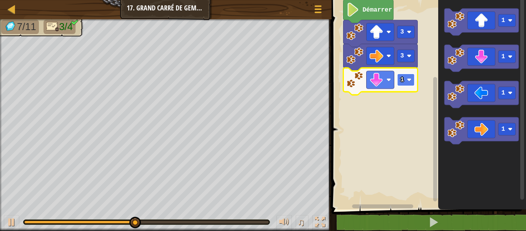
click at [409, 80] on image "Espace de travail de Blocky" at bounding box center [409, 79] width 5 height 5
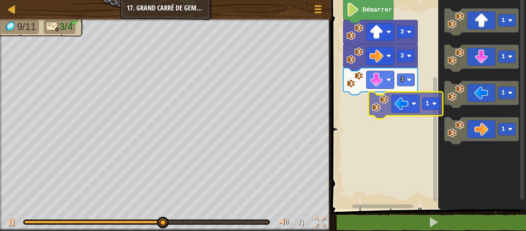
click at [387, 111] on div "Démarrer 3 3 3 1 1 1 1 1" at bounding box center [428, 102] width 197 height 213
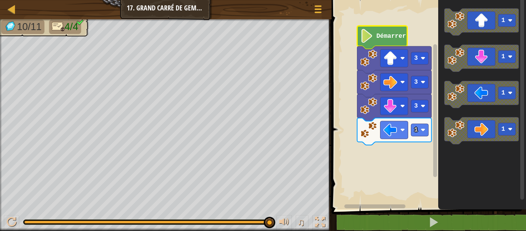
click at [436, 108] on rect "Espace de travail de Blocky" at bounding box center [436, 110] width 4 height 133
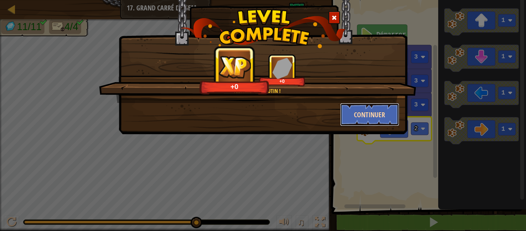
click at [372, 113] on button "Continuer" at bounding box center [370, 114] width 60 height 23
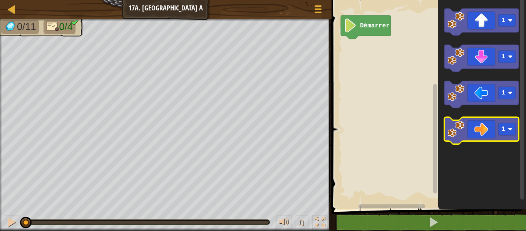
click at [471, 133] on icon "Espace de travail de Blocky" at bounding box center [482, 130] width 74 height 27
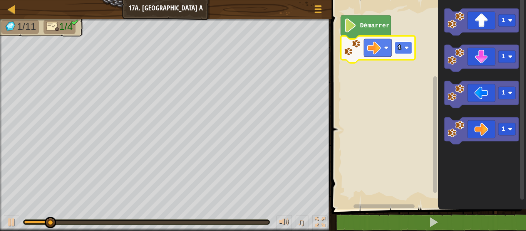
click at [404, 49] on rect "Espace de travail de Blocky" at bounding box center [403, 48] width 17 height 12
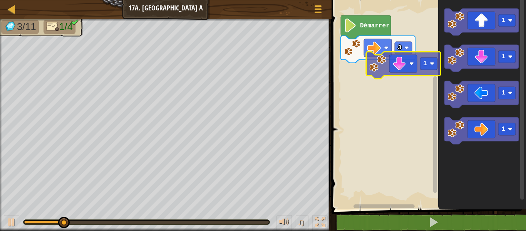
click at [381, 64] on div "Démarrer 3 1 1 1 1 1" at bounding box center [428, 102] width 197 height 213
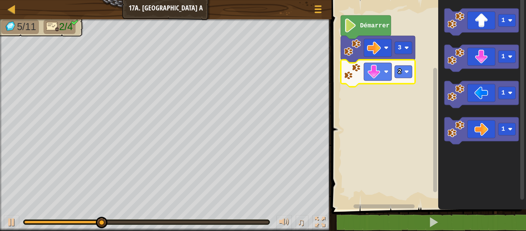
click at [406, 80] on icon "Espace de travail de Blocky" at bounding box center [378, 73] width 74 height 27
click at [408, 70] on image "Espace de travail de Blocky" at bounding box center [407, 71] width 5 height 5
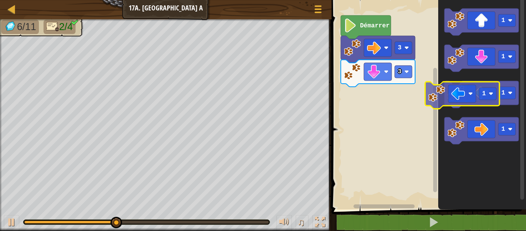
click at [417, 104] on div "Démarrer 3 3 1 1 1 1 1" at bounding box center [428, 102] width 197 height 213
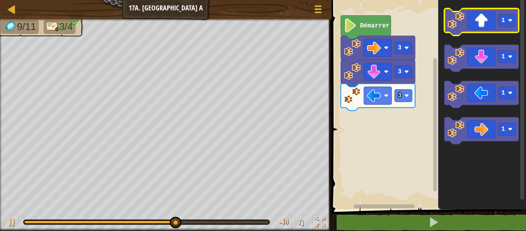
click at [462, 25] on image "Espace de travail de Blocky" at bounding box center [456, 20] width 17 height 17
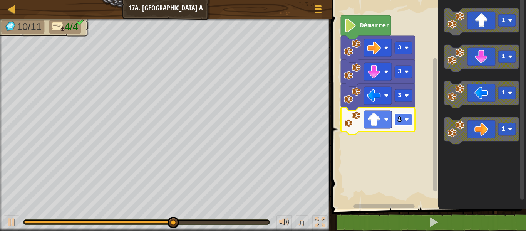
click at [404, 117] on rect "Espace de travail de Blocky" at bounding box center [403, 119] width 17 height 12
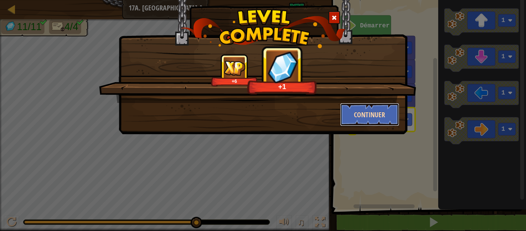
click at [370, 115] on button "Continuer" at bounding box center [370, 114] width 60 height 23
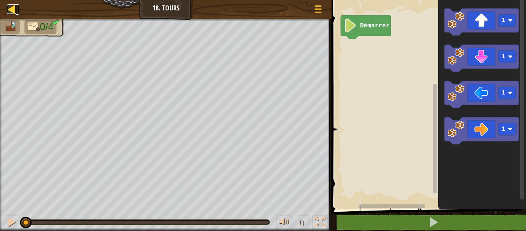
click at [11, 5] on div at bounding box center [12, 9] width 10 height 10
select select "fr"
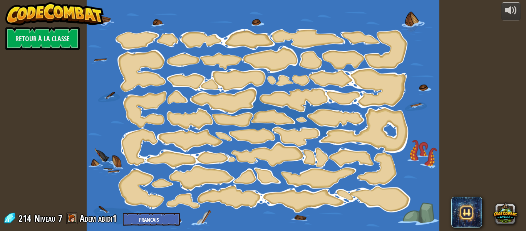
select select "fr"
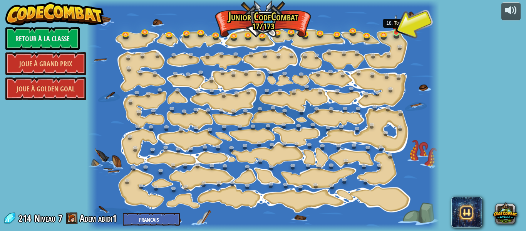
click at [399, 31] on img at bounding box center [396, 23] width 8 height 18
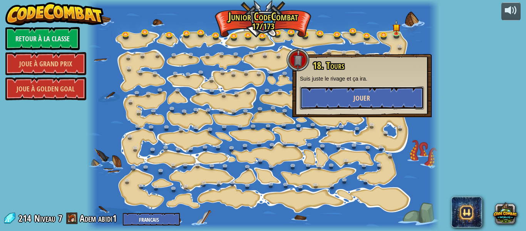
click at [363, 100] on span "Jouer" at bounding box center [362, 98] width 17 height 10
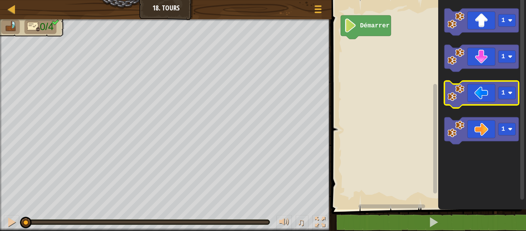
click at [477, 86] on icon "Espace de travail de Blocky" at bounding box center [482, 94] width 74 height 27
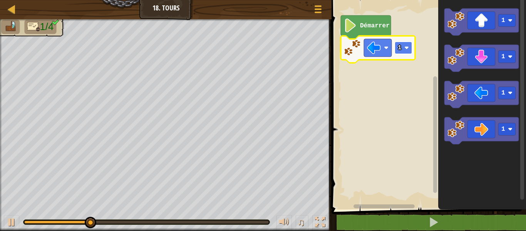
click at [408, 53] on rect "Espace de travail de Blocky" at bounding box center [403, 48] width 17 height 12
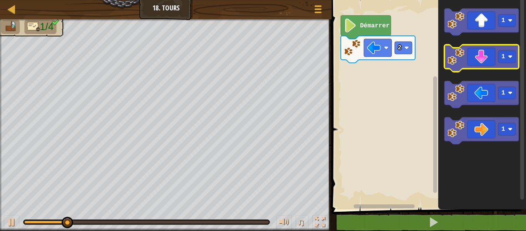
click at [483, 62] on icon "Espace de travail de Blocky" at bounding box center [482, 58] width 74 height 27
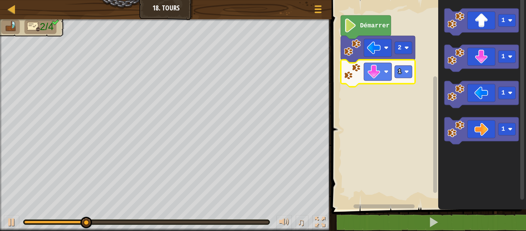
click at [404, 78] on icon "Espace de travail de Blocky" at bounding box center [378, 73] width 74 height 27
click at [405, 67] on rect "Espace de travail de Blocky" at bounding box center [403, 72] width 17 height 12
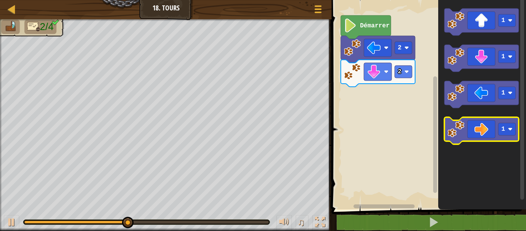
click at [471, 126] on icon "Espace de travail de Blocky" at bounding box center [482, 130] width 74 height 27
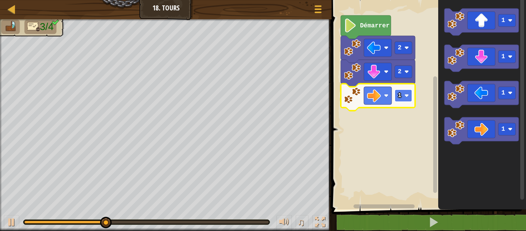
click at [400, 94] on text "1" at bounding box center [400, 95] width 4 height 7
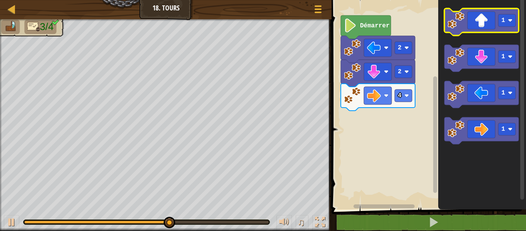
click at [447, 32] on icon "Espace de travail de Blocky" at bounding box center [482, 21] width 74 height 27
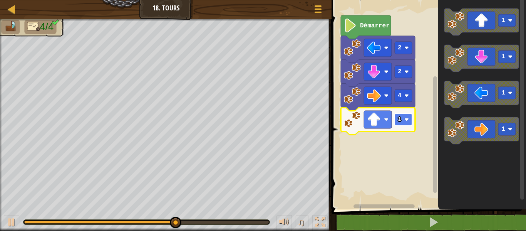
click at [404, 118] on rect "Espace de travail de Blocky" at bounding box center [403, 119] width 17 height 12
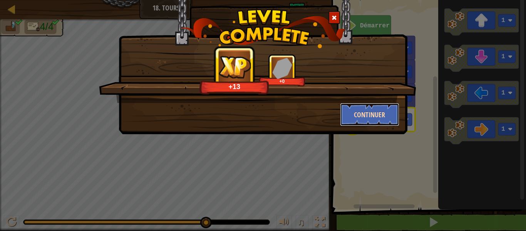
click at [377, 114] on button "Continuer" at bounding box center [370, 114] width 60 height 23
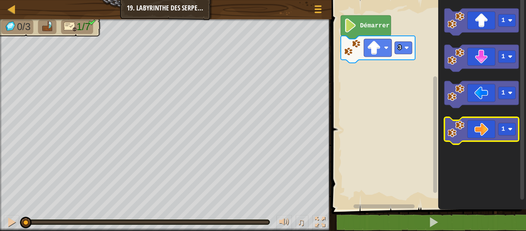
click at [481, 138] on icon "Espace de travail de Blocky" at bounding box center [482, 130] width 74 height 27
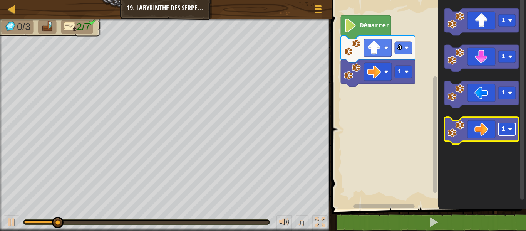
click at [506, 132] on rect "Espace de travail de Blocky" at bounding box center [507, 129] width 17 height 12
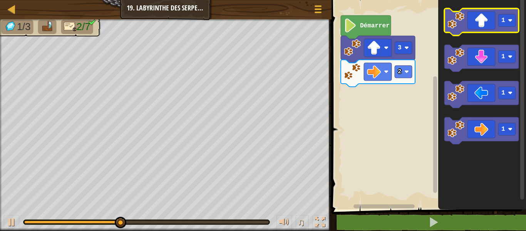
click at [457, 28] on image "Espace de travail de Blocky" at bounding box center [456, 20] width 17 height 17
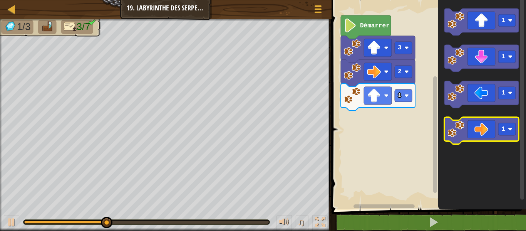
click at [474, 123] on icon "Espace de travail de Blocky" at bounding box center [482, 130] width 74 height 27
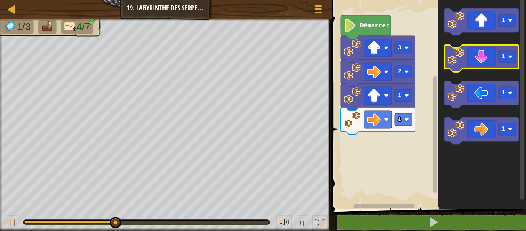
click at [478, 57] on icon "Espace de travail de Blocky" at bounding box center [482, 58] width 74 height 27
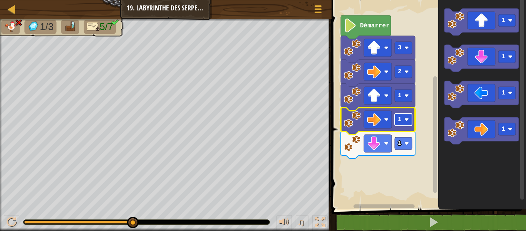
click at [397, 122] on rect "Espace de travail de Blocky" at bounding box center [403, 119] width 17 height 12
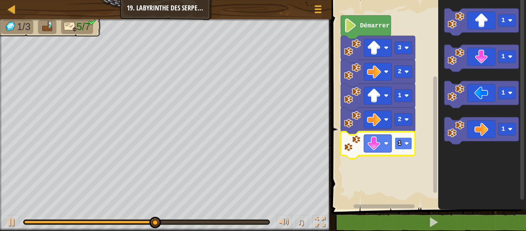
click at [400, 143] on text "1" at bounding box center [400, 143] width 4 height 7
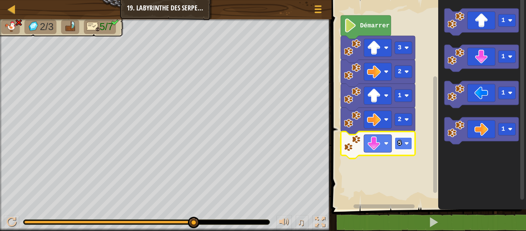
click at [401, 146] on text "5" at bounding box center [400, 143] width 4 height 7
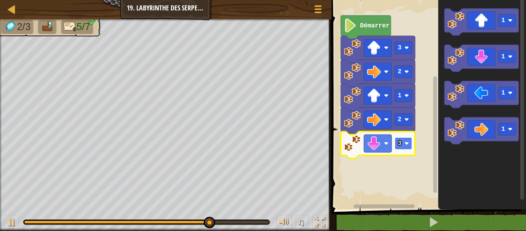
click at [399, 145] on text "3" at bounding box center [400, 143] width 4 height 7
click at [355, 174] on rect "Espace de travail de Blocky" at bounding box center [428, 102] width 197 height 213
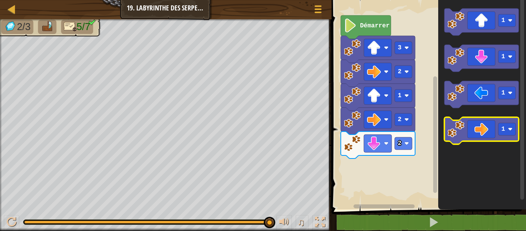
click at [484, 136] on icon "Espace de travail de Blocky" at bounding box center [482, 130] width 74 height 27
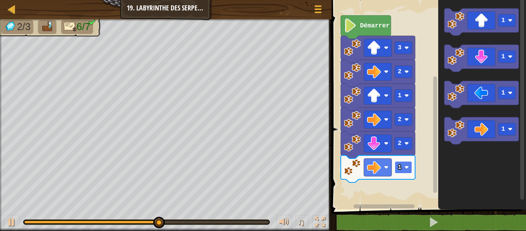
click at [404, 164] on rect "Espace de travail de Blocky" at bounding box center [403, 167] width 17 height 12
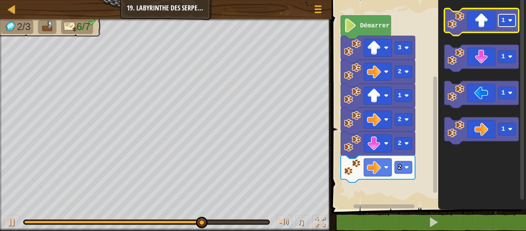
click at [501, 17] on rect "Espace de travail de Blocky" at bounding box center [507, 20] width 17 height 12
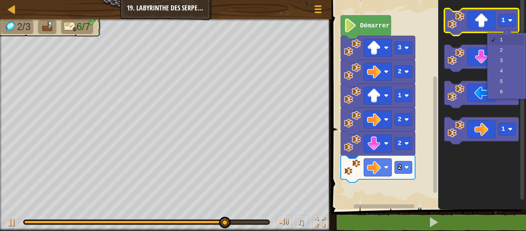
click at [484, 13] on icon "Espace de travail de Blocky" at bounding box center [482, 21] width 74 height 27
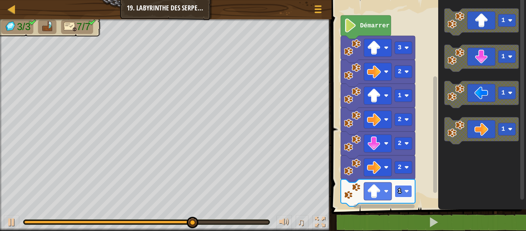
click at [405, 192] on rect "Espace de travail de Blocky" at bounding box center [403, 191] width 17 height 12
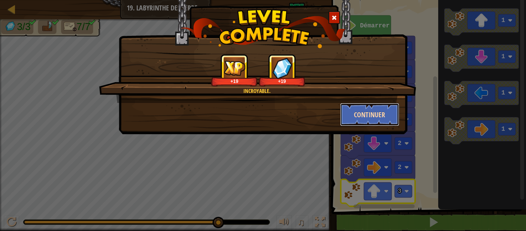
click at [366, 117] on button "Continuer" at bounding box center [370, 114] width 60 height 23
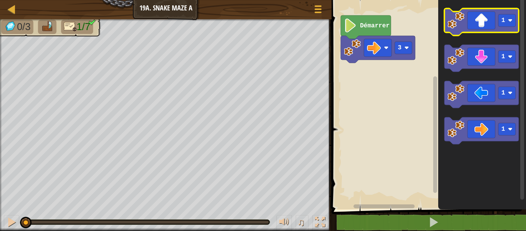
click at [462, 20] on image "Espace de travail de Blocky" at bounding box center [456, 20] width 17 height 17
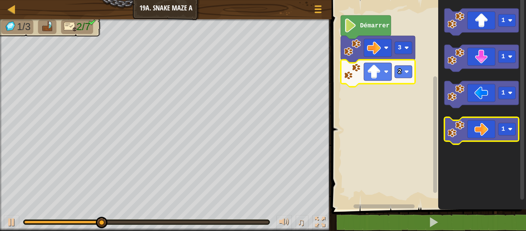
click at [475, 129] on icon "Espace de travail de Blocky" at bounding box center [482, 130] width 74 height 27
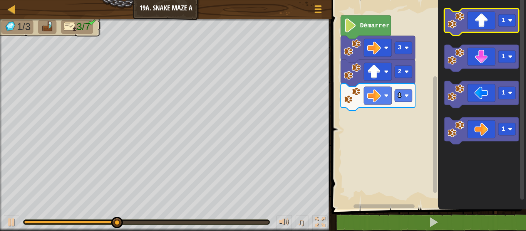
click at [455, 20] on image "Espace de travail de Blocky" at bounding box center [456, 20] width 17 height 17
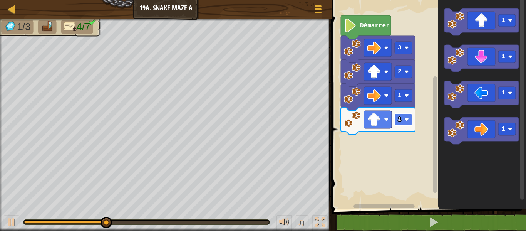
click at [402, 120] on text "1" at bounding box center [400, 119] width 4 height 7
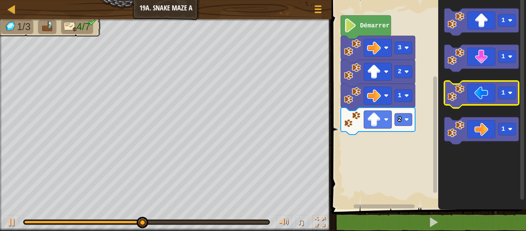
click at [461, 103] on icon "Espace de travail de Blocky" at bounding box center [482, 94] width 74 height 27
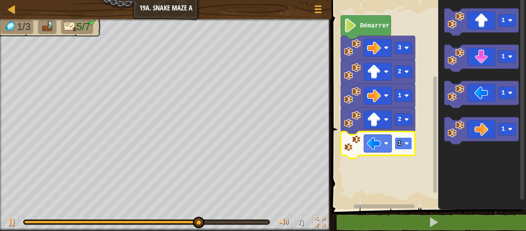
click at [399, 144] on text "1" at bounding box center [400, 143] width 4 height 7
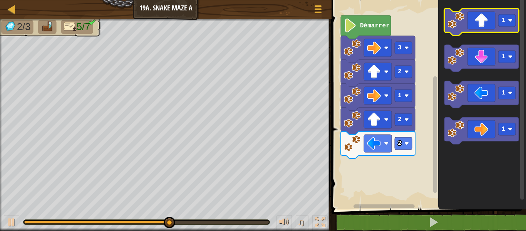
click at [446, 30] on icon "Espace de travail de Blocky" at bounding box center [482, 21] width 74 height 27
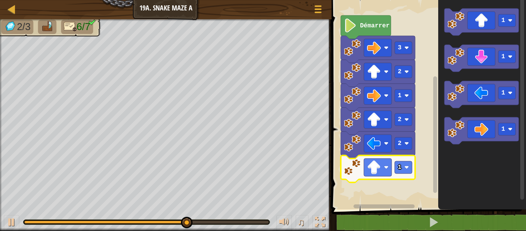
click at [401, 175] on icon "Espace de travail de Blocky" at bounding box center [378, 168] width 74 height 27
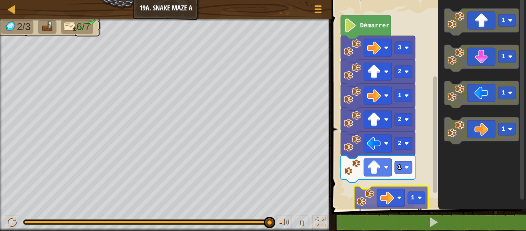
click at [385, 193] on div "Démarrer 3 2 1 2 2 1 1 1 1 1 1" at bounding box center [428, 102] width 197 height 213
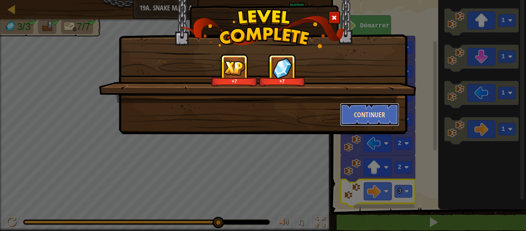
click at [360, 115] on button "Continuer" at bounding box center [370, 114] width 60 height 23
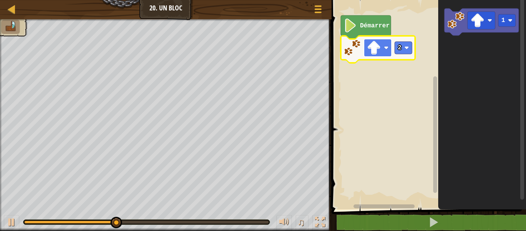
click at [385, 47] on image "Espace de travail de Blocky" at bounding box center [386, 47] width 5 height 5
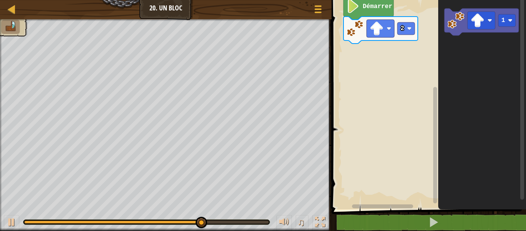
click at [421, 70] on rect "Espace de travail de Blocky" at bounding box center [428, 102] width 197 height 213
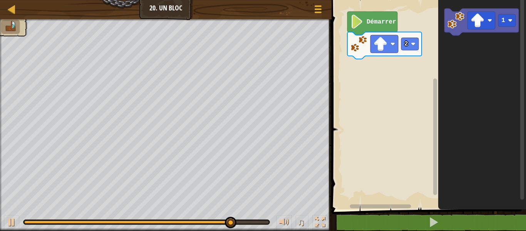
click at [425, 86] on rect "Espace de travail de Blocky" at bounding box center [428, 102] width 197 height 213
click at [404, 75] on rect "Espace de travail de Blocky" at bounding box center [428, 102] width 197 height 213
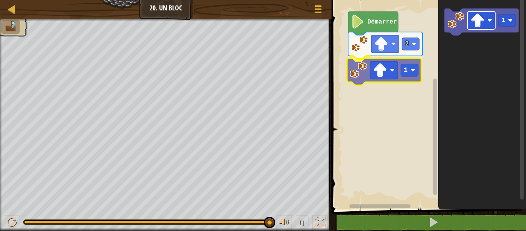
click at [387, 61] on div "Démarrer 2 1 1 1" at bounding box center [428, 102] width 197 height 213
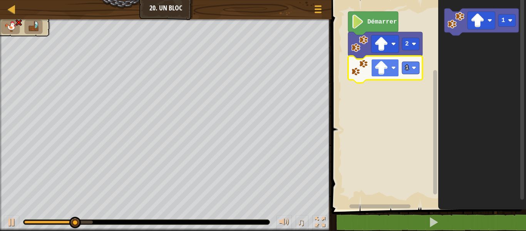
click at [386, 64] on image "Espace de travail de Blocky" at bounding box center [382, 68] width 14 height 14
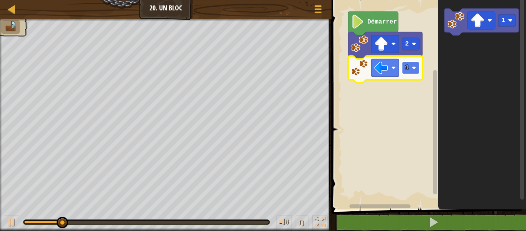
click at [418, 71] on rect "Espace de travail de Blocky" at bounding box center [410, 68] width 17 height 12
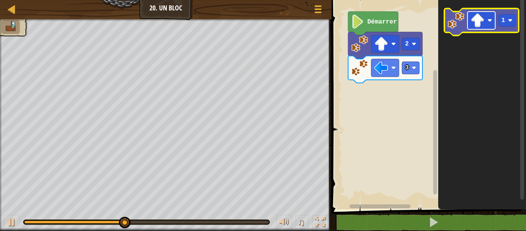
click at [484, 21] on image "Espace de travail de Blocky" at bounding box center [478, 20] width 14 height 14
click at [500, 30] on icon "Espace de travail de Blocky" at bounding box center [482, 21] width 74 height 27
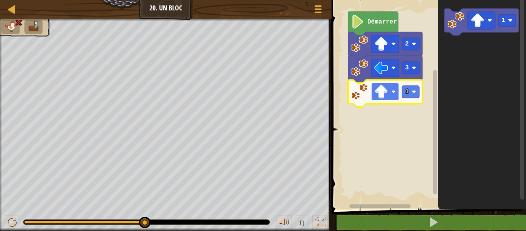
click at [387, 93] on image "Espace de travail de Blocky" at bounding box center [382, 92] width 14 height 14
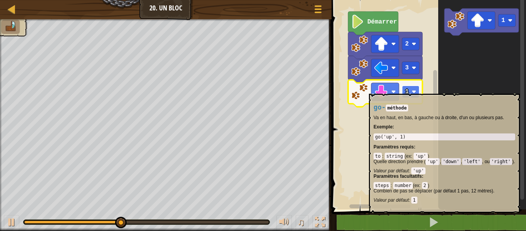
click at [413, 90] on image "Espace de travail de Blocky" at bounding box center [414, 91] width 5 height 5
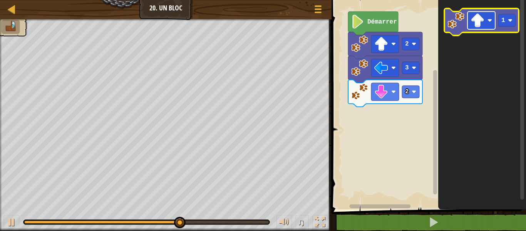
click at [476, 26] on image "Espace de travail de Blocky" at bounding box center [478, 20] width 14 height 14
click at [455, 18] on image "Espace de travail de Blocky" at bounding box center [456, 20] width 17 height 17
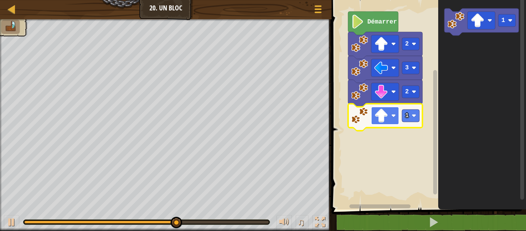
click at [386, 118] on image "Espace de travail de Blocky" at bounding box center [382, 116] width 14 height 14
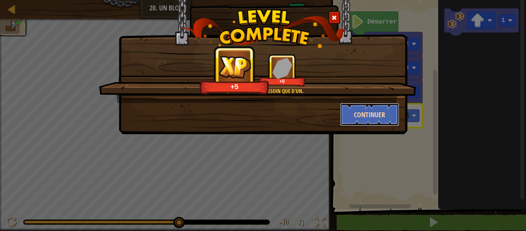
click at [360, 118] on button "Continuer" at bounding box center [370, 114] width 60 height 23
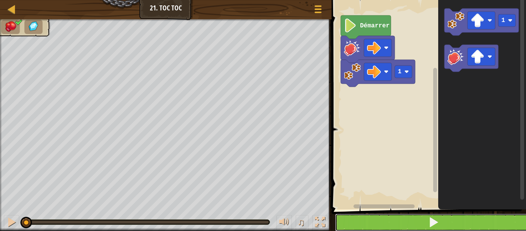
click at [375, 225] on button at bounding box center [433, 223] width 197 height 18
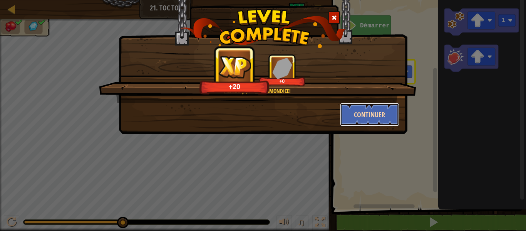
click at [368, 111] on button "Continuer" at bounding box center [370, 114] width 60 height 23
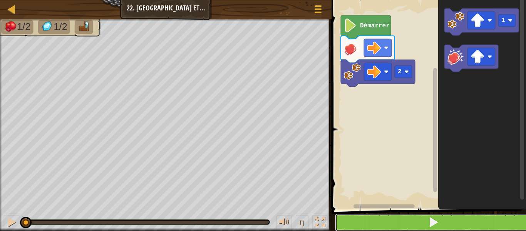
click at [383, 214] on button at bounding box center [433, 223] width 197 height 18
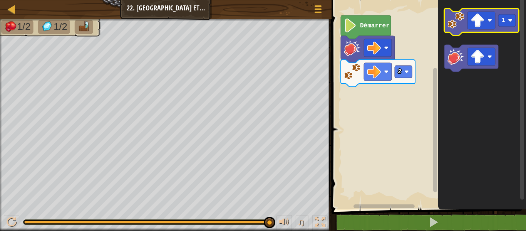
click at [450, 17] on image "Espace de travail de Blocky" at bounding box center [456, 20] width 17 height 17
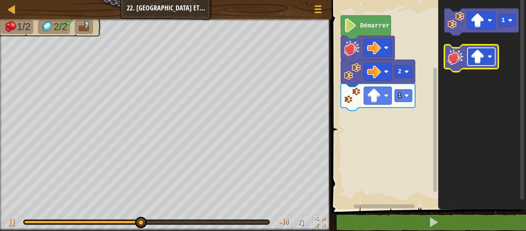
click at [473, 57] on image "Espace de travail de Blocky" at bounding box center [478, 57] width 14 height 14
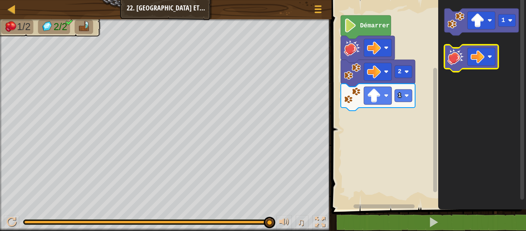
click at [461, 59] on image "Espace de travail de Blocky" at bounding box center [456, 56] width 17 height 17
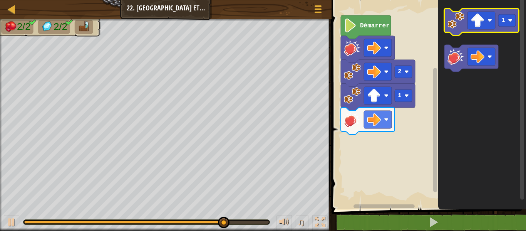
click at [458, 13] on image "Espace de travail de Blocky" at bounding box center [456, 20] width 17 height 17
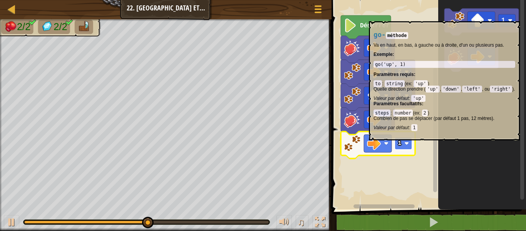
click at [404, 148] on rect "Espace de travail de Blocky" at bounding box center [403, 143] width 17 height 12
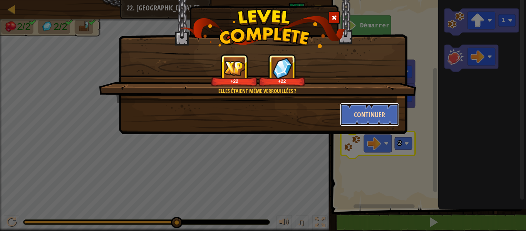
click at [375, 104] on button "Continuer" at bounding box center [370, 114] width 60 height 23
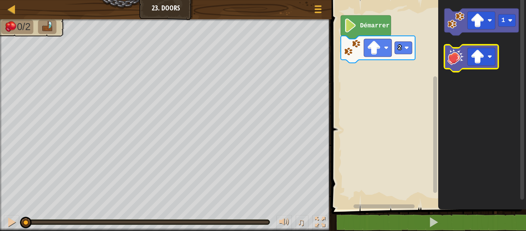
click at [449, 55] on image "Espace de travail de Blocky" at bounding box center [456, 56] width 17 height 17
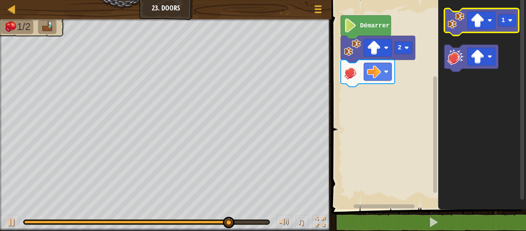
click at [457, 24] on image "Espace de travail de Blocky" at bounding box center [456, 20] width 17 height 17
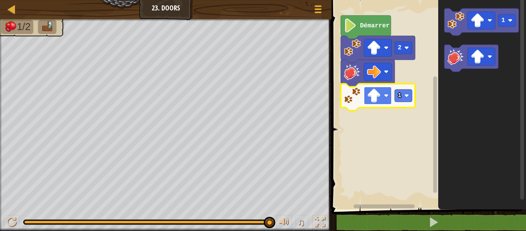
click at [379, 95] on image "Espace de travail de Blocky" at bounding box center [374, 96] width 14 height 14
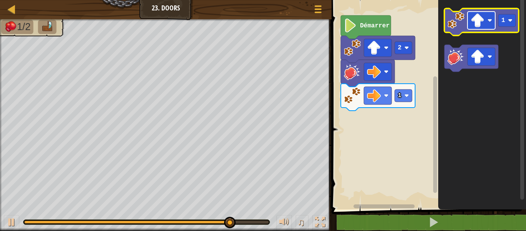
click at [477, 26] on image "Espace de travail de Blocky" at bounding box center [478, 20] width 14 height 14
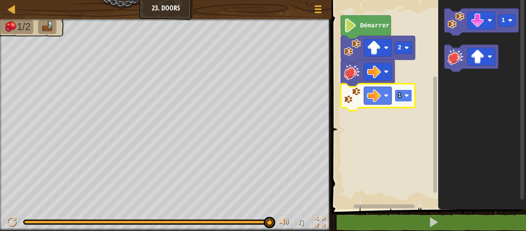
click at [399, 99] on text "1" at bounding box center [400, 95] width 4 height 7
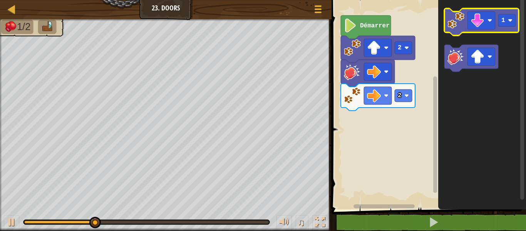
click at [465, 26] on image "Espace de travail de Blocky" at bounding box center [456, 20] width 17 height 17
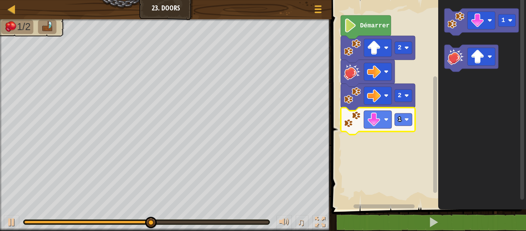
click at [400, 128] on icon "Espace de travail de Blocky" at bounding box center [378, 121] width 74 height 27
click at [404, 126] on icon "Espace de travail de Blocky" at bounding box center [378, 121] width 74 height 27
click at [403, 122] on rect "Espace de travail de Blocky" at bounding box center [403, 119] width 17 height 12
click at [402, 120] on text "2" at bounding box center [400, 119] width 4 height 7
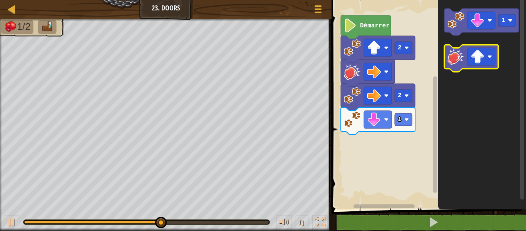
click at [451, 56] on image "Espace de travail de Blocky" at bounding box center [456, 56] width 17 height 17
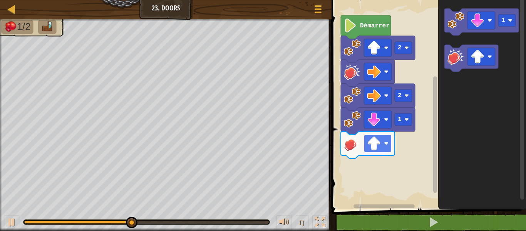
click at [384, 144] on rect "Espace de travail de Blocky" at bounding box center [378, 144] width 28 height 18
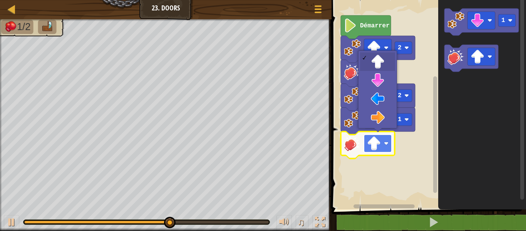
click at [381, 143] on image "Espace de travail de Blocky" at bounding box center [374, 143] width 14 height 14
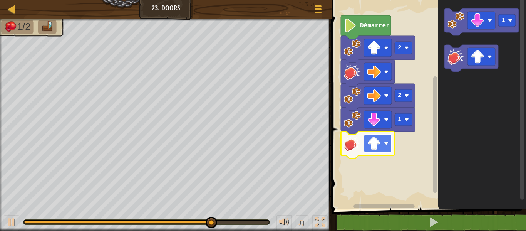
click at [386, 142] on image "Espace de travail de Blocky" at bounding box center [386, 143] width 5 height 5
click at [383, 144] on rect "Espace de travail de Blocky" at bounding box center [378, 144] width 28 height 18
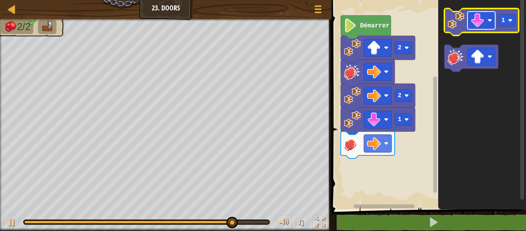
click at [484, 17] on image "Espace de travail de Blocky" at bounding box center [478, 20] width 14 height 14
click at [455, 14] on image "Espace de travail de Blocky" at bounding box center [456, 20] width 17 height 17
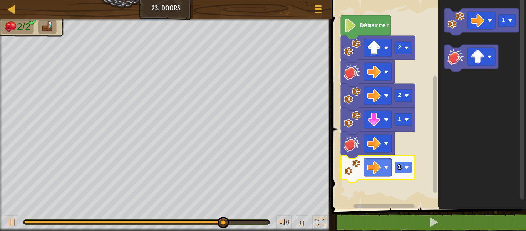
click at [399, 172] on rect "Espace de travail de Blocky" at bounding box center [403, 167] width 17 height 12
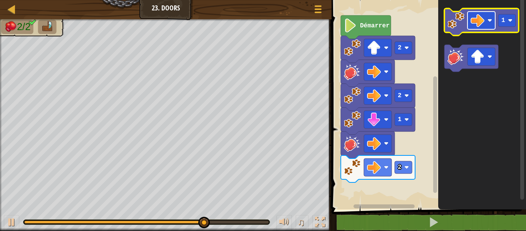
click at [471, 24] on image "Espace de travail de Blocky" at bounding box center [478, 20] width 14 height 14
click at [467, 30] on icon "Espace de travail de Blocky" at bounding box center [482, 21] width 74 height 27
